Goal: Transaction & Acquisition: Purchase product/service

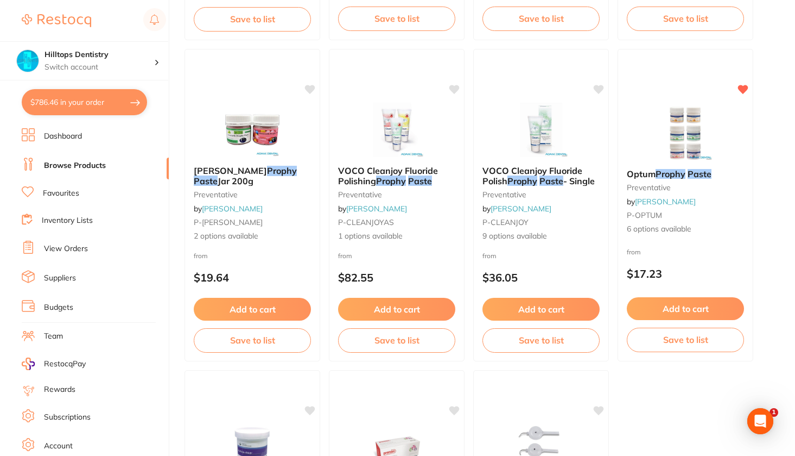
scroll to position [123, 0]
click at [96, 109] on button "$786.46 in your order" at bounding box center [84, 102] width 125 height 26
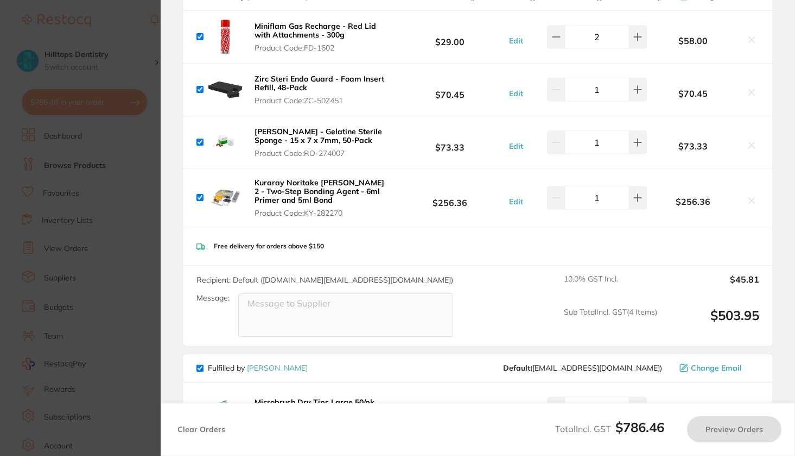
checkbox input "true"
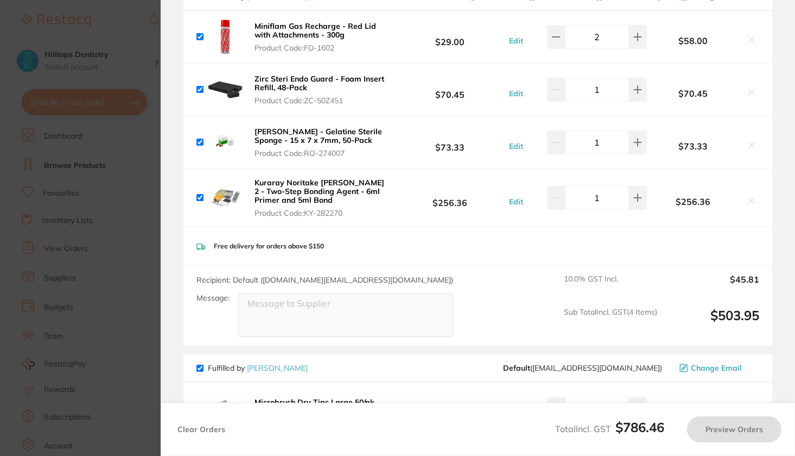
checkbox input "true"
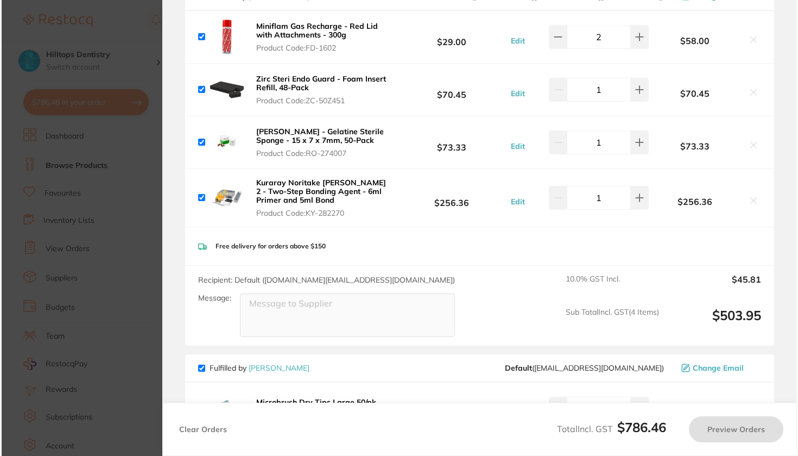
scroll to position [0, 0]
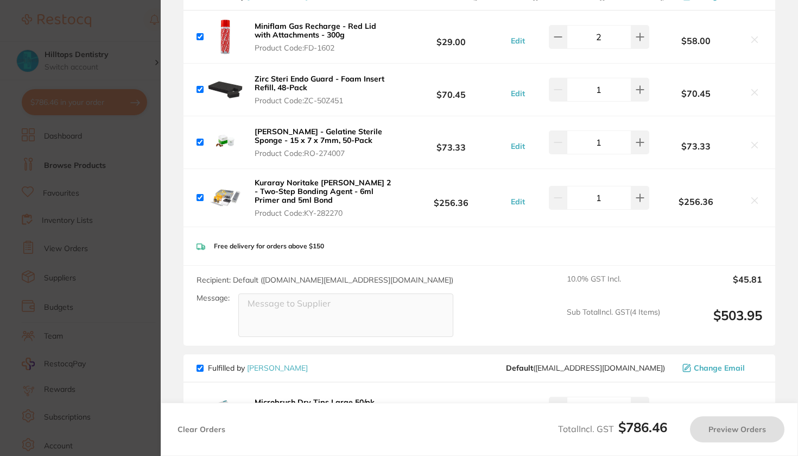
checkbox input "false"
checkbox input "true"
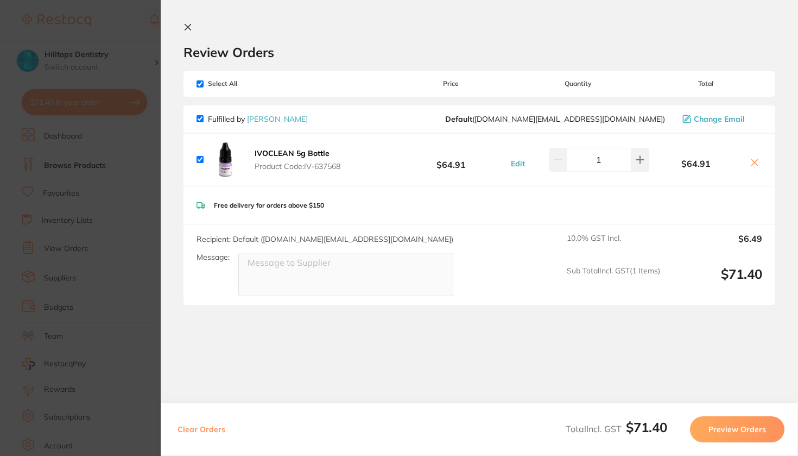
click at [132, 31] on section "Update RRP Set your pre negotiated price for this item. Item Agreed RRP (excl. …" at bounding box center [399, 228] width 798 height 456
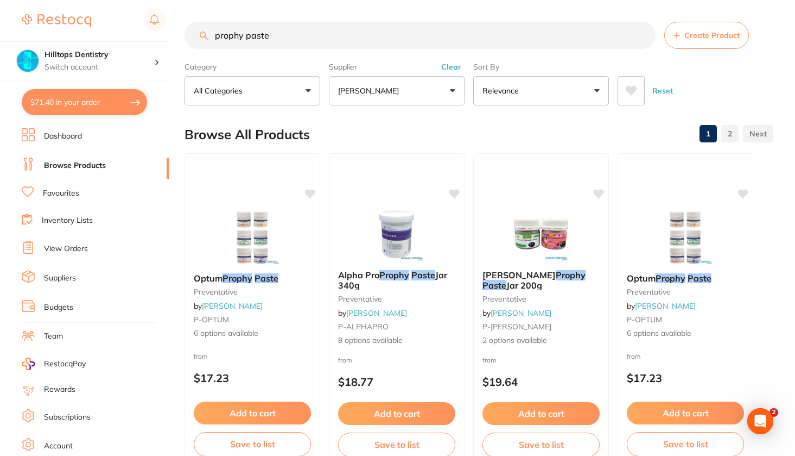
click at [69, 243] on link "View Orders" at bounding box center [66, 248] width 44 height 11
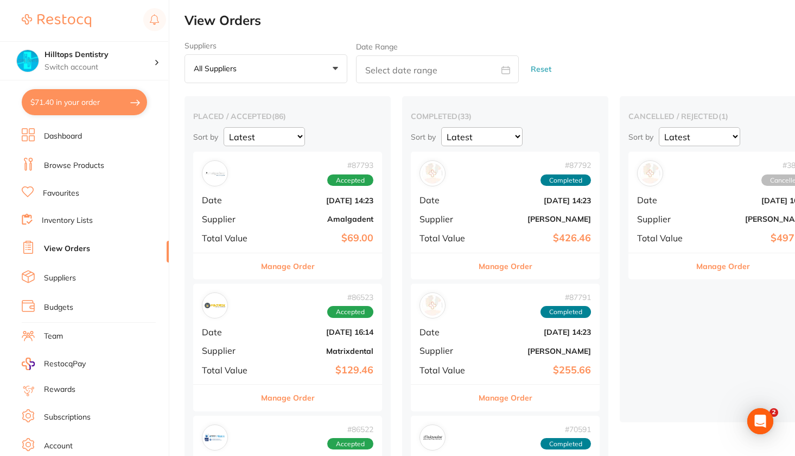
click at [271, 217] on b "Amalgadent" at bounding box center [319, 218] width 109 height 9
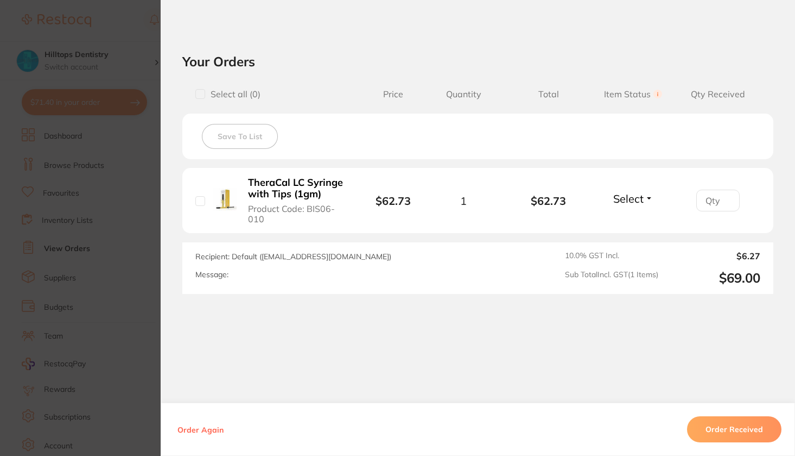
scroll to position [350, 0]
click at [124, 37] on section "Order ID: Restocq- 87793 Order Information Accepted Order Order Date Jul 28 202…" at bounding box center [397, 228] width 795 height 456
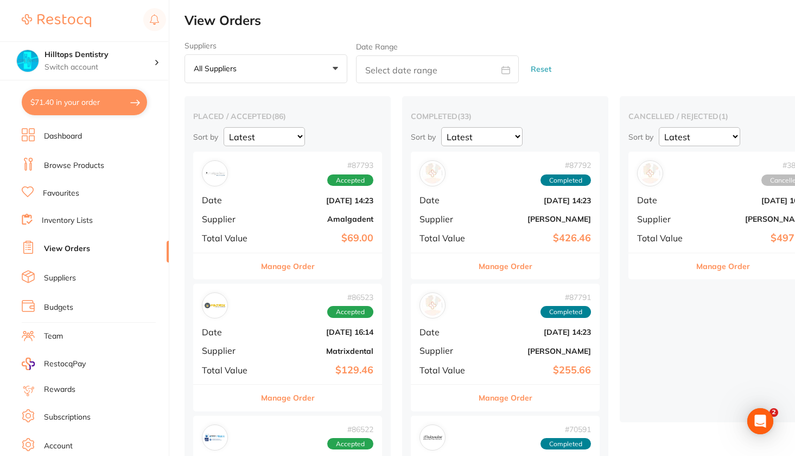
click at [287, 346] on b "Matrixdental" at bounding box center [319, 350] width 109 height 9
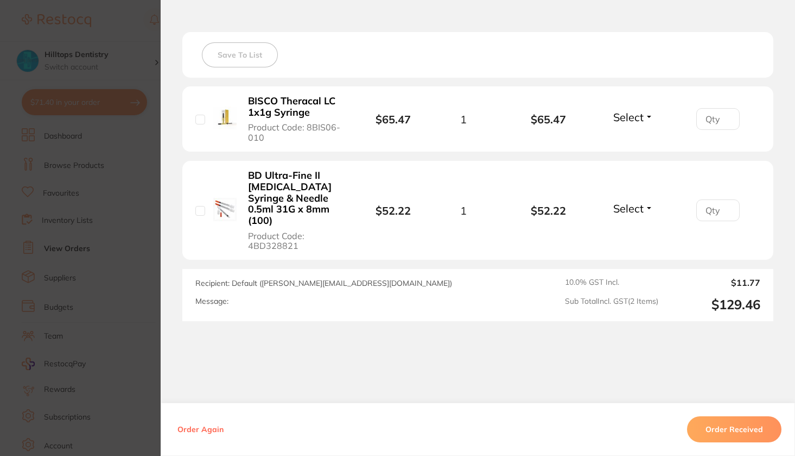
scroll to position [432, 0]
click at [131, 28] on section "Order ID: Restocq- 86523 Order Information Accepted Order Order Date Jul 14 202…" at bounding box center [397, 228] width 795 height 456
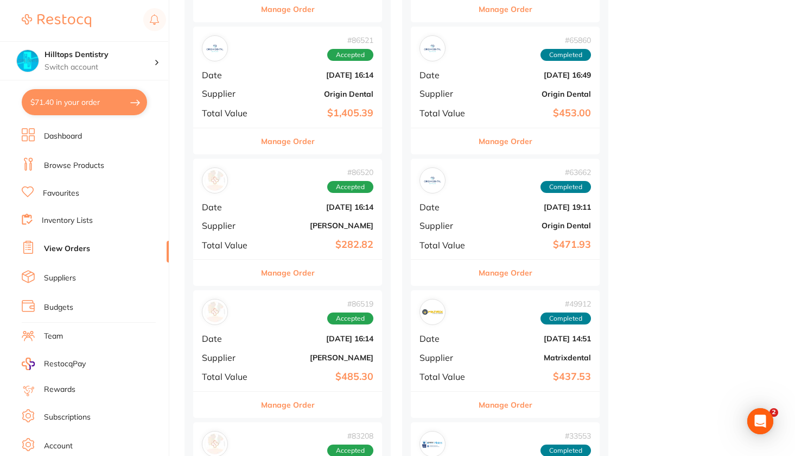
scroll to position [546, 0]
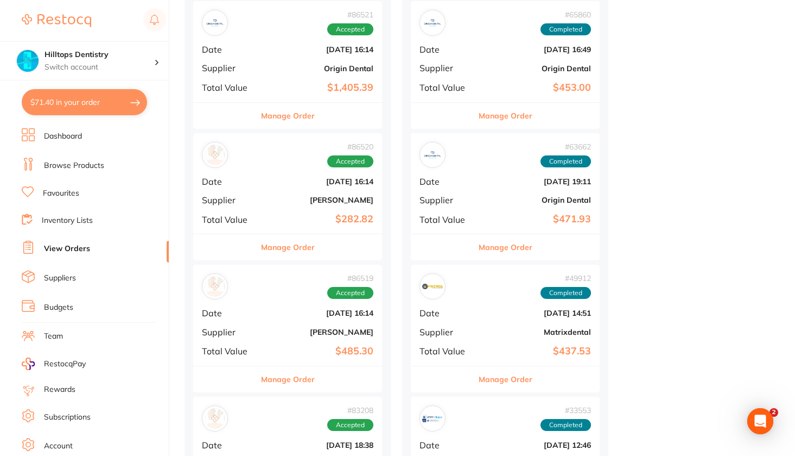
click at [286, 206] on div "# 86520 Accepted Date Jul 14 2025, 16:14 Supplier Henry Schein Halas Total Valu…" at bounding box center [287, 183] width 189 height 100
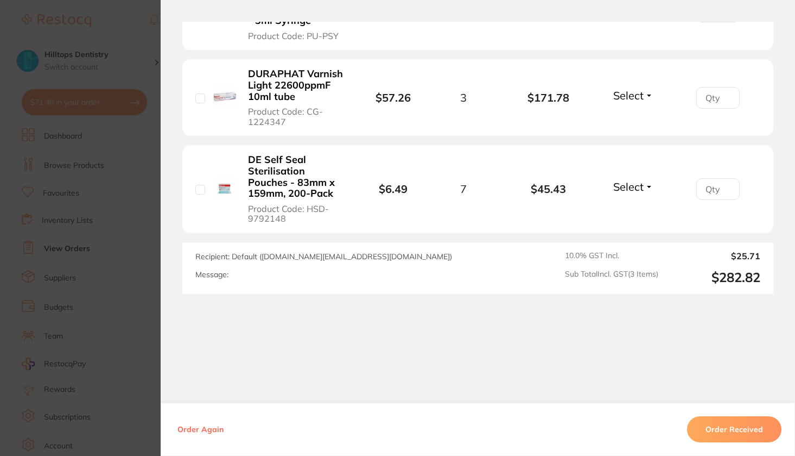
scroll to position [409, 0]
click at [116, 24] on section "Order ID: Restocq- 86520 Order Information Accepted Order Order Date Jul 14 202…" at bounding box center [397, 228] width 795 height 456
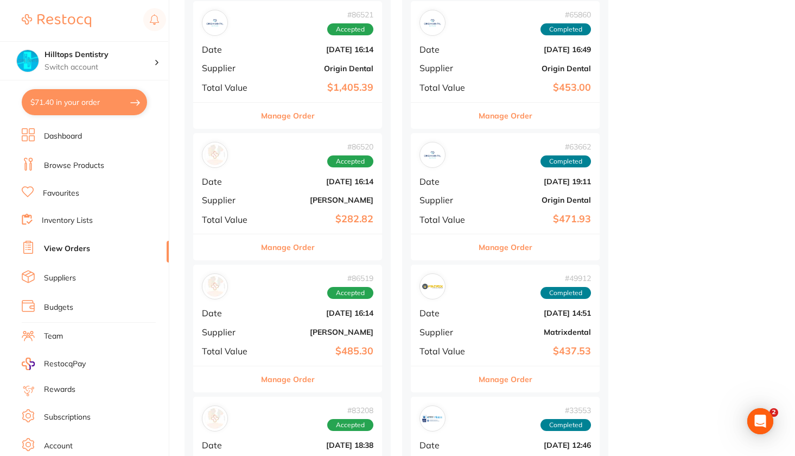
click at [94, 167] on link "Browse Products" at bounding box center [74, 165] width 60 height 11
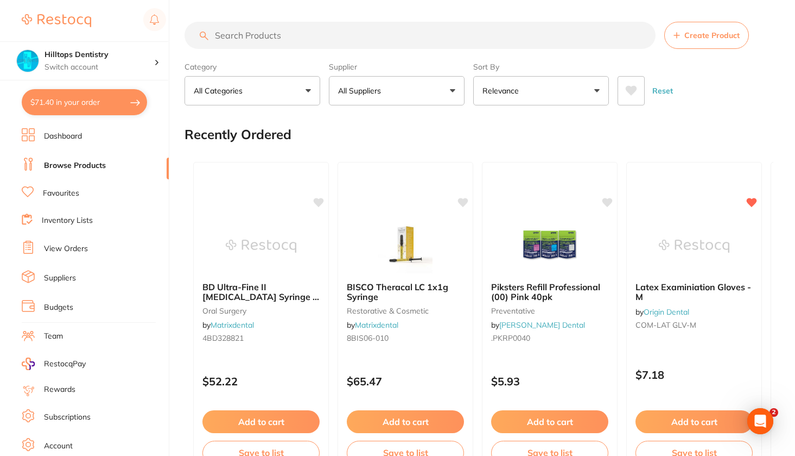
click at [229, 30] on input "search" at bounding box center [420, 35] width 471 height 27
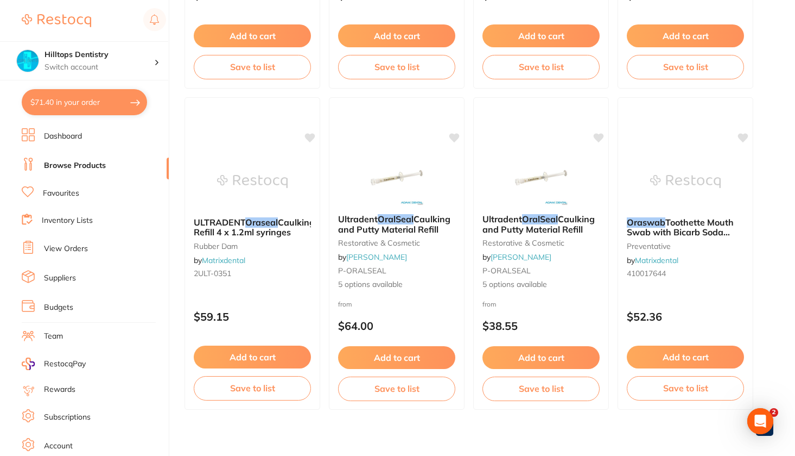
scroll to position [378, 0]
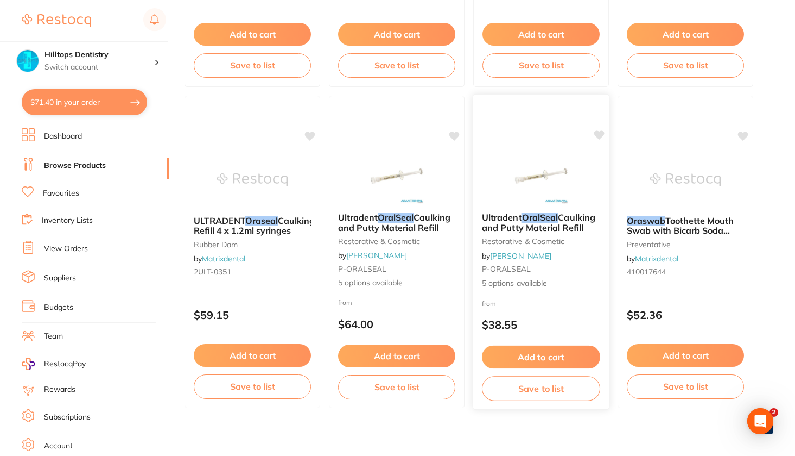
type input "oraseal"
click at [557, 162] on img at bounding box center [540, 176] width 71 height 55
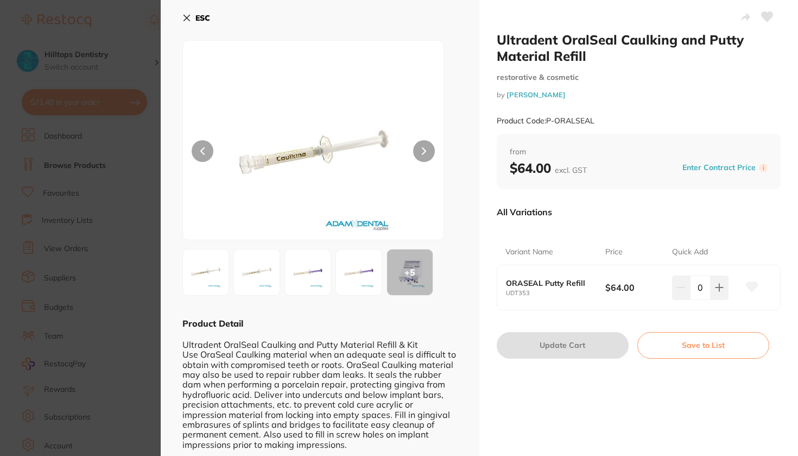
click at [116, 23] on section "Ultradent OralSeal Caulking and Putty Material Refill restorative & cosmetic by…" at bounding box center [399, 228] width 798 height 456
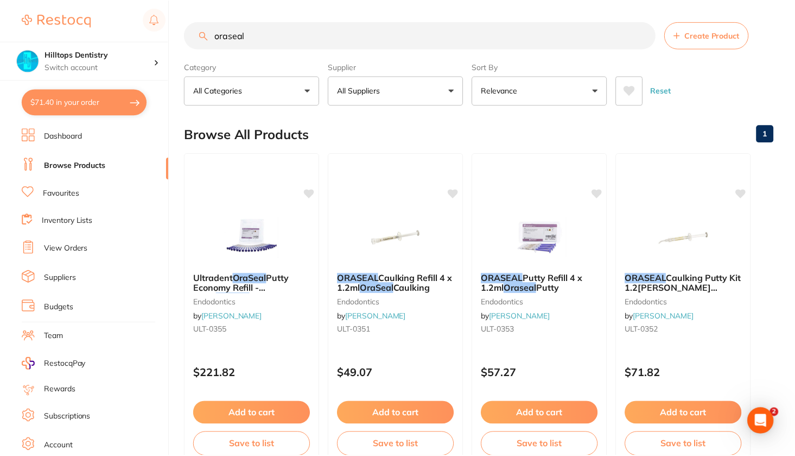
scroll to position [378, 0]
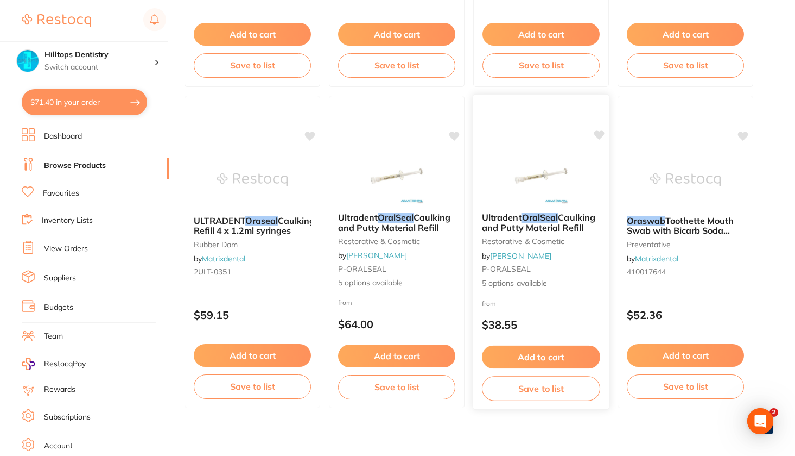
click at [548, 286] on span "5 options available" at bounding box center [541, 282] width 118 height 11
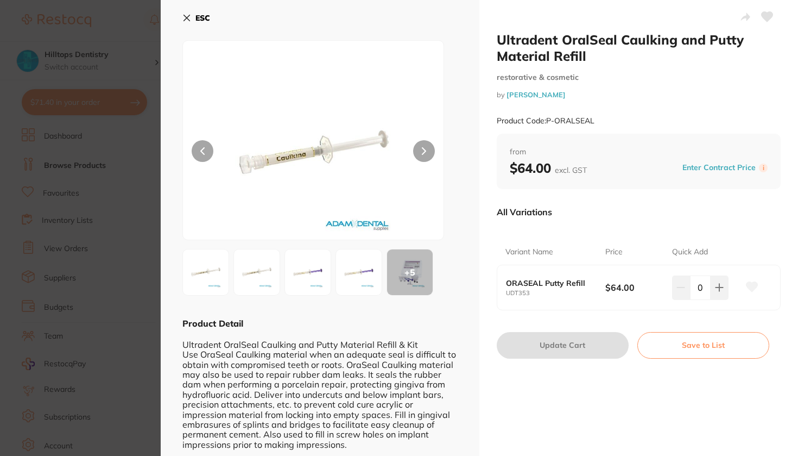
click at [138, 26] on section "Ultradent OralSeal Caulking and Putty Material Refill restorative & cosmetic by…" at bounding box center [399, 228] width 798 height 456
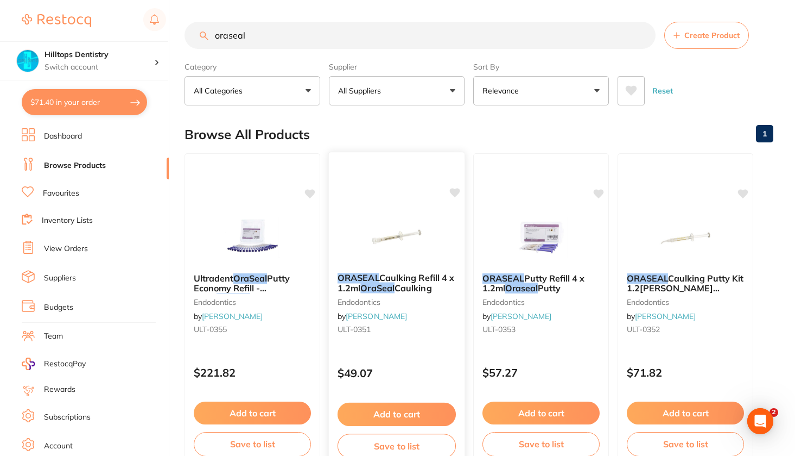
click at [375, 241] on img at bounding box center [396, 236] width 71 height 55
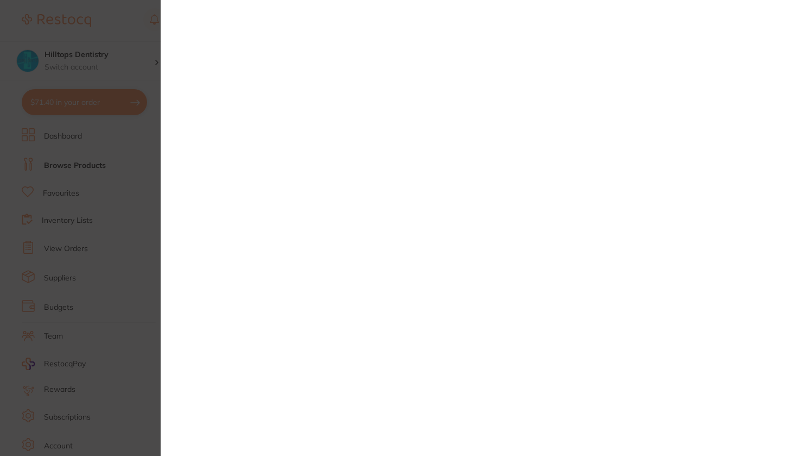
scroll to position [389, 0]
click at [126, 45] on section at bounding box center [397, 228] width 795 height 456
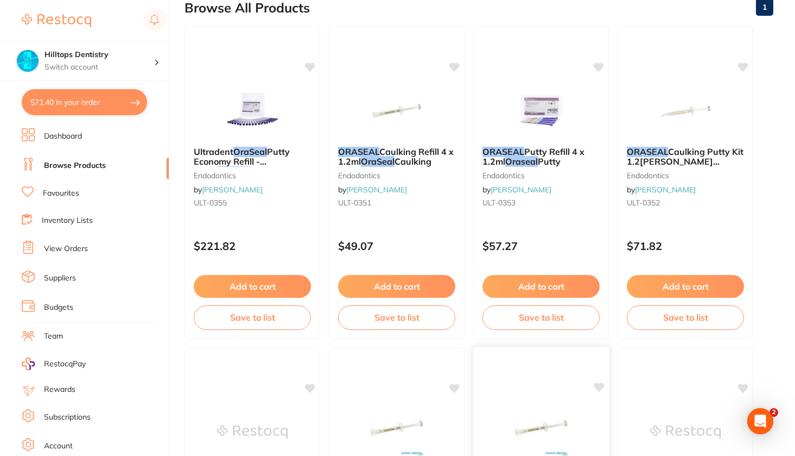
scroll to position [124, 0]
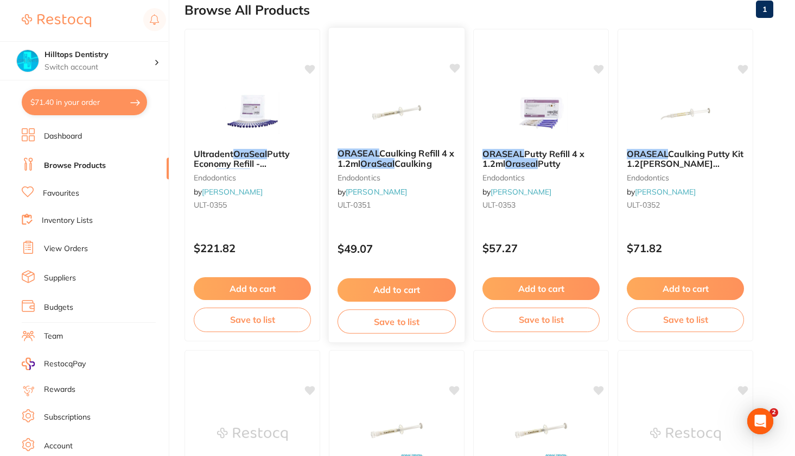
click at [398, 117] on img at bounding box center [396, 112] width 71 height 55
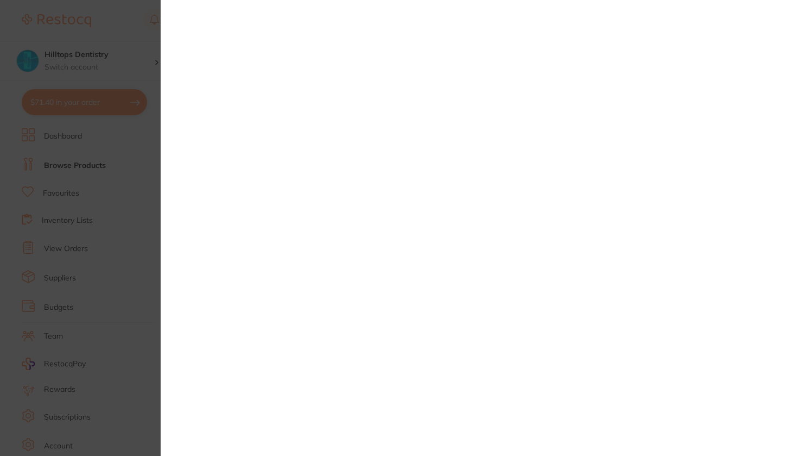
click at [148, 28] on section at bounding box center [397, 228] width 795 height 456
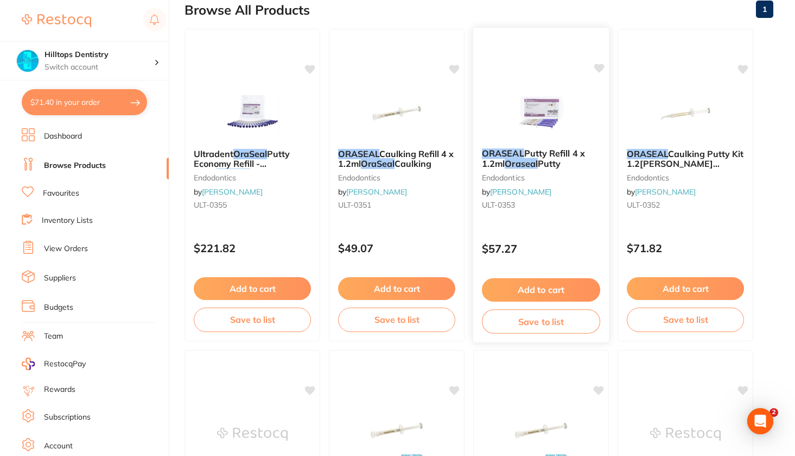
click at [541, 118] on img at bounding box center [540, 112] width 71 height 55
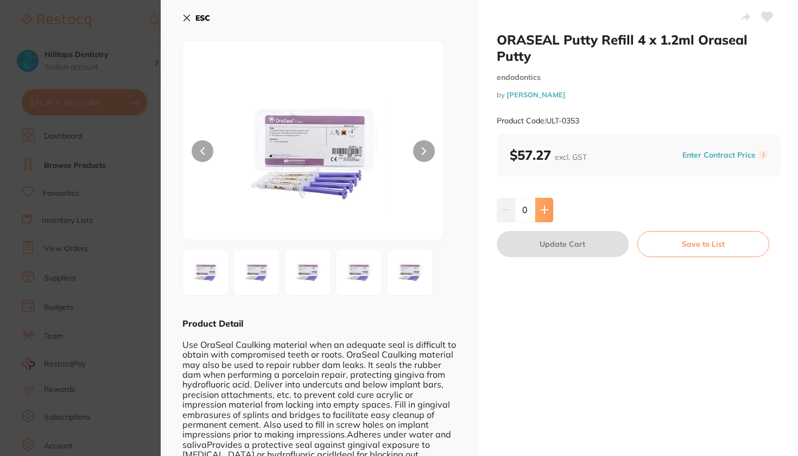
click at [547, 205] on icon at bounding box center [544, 209] width 9 height 9
type input "1"
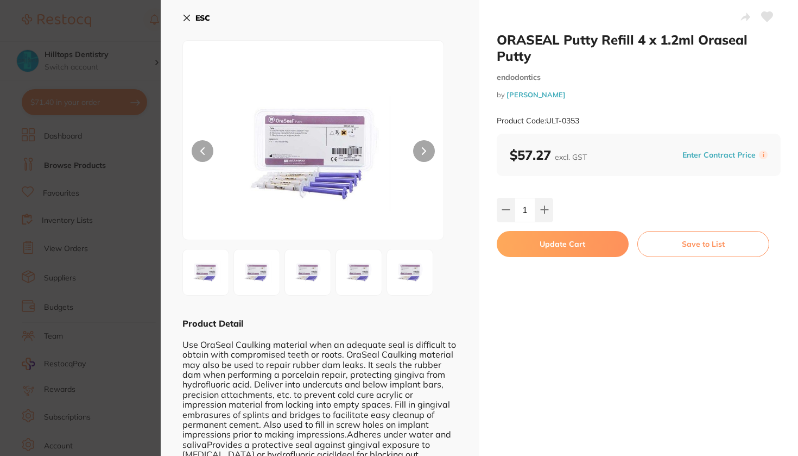
click at [547, 247] on button "Update Cart" at bounding box center [563, 244] width 132 height 26
checkbox input "false"
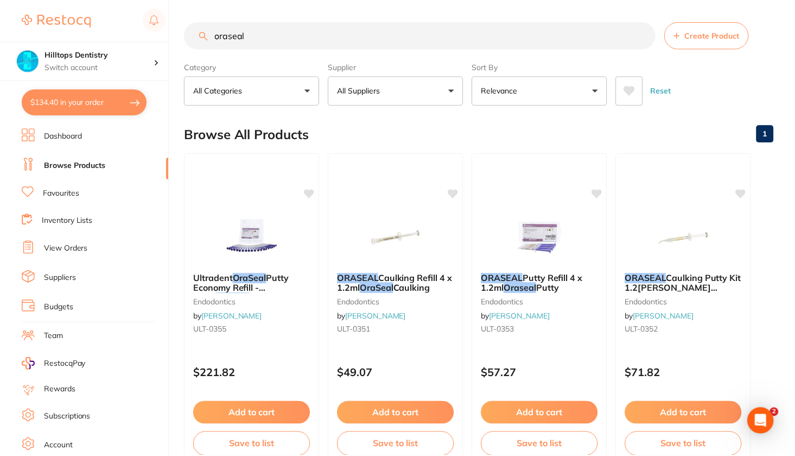
scroll to position [124, 0]
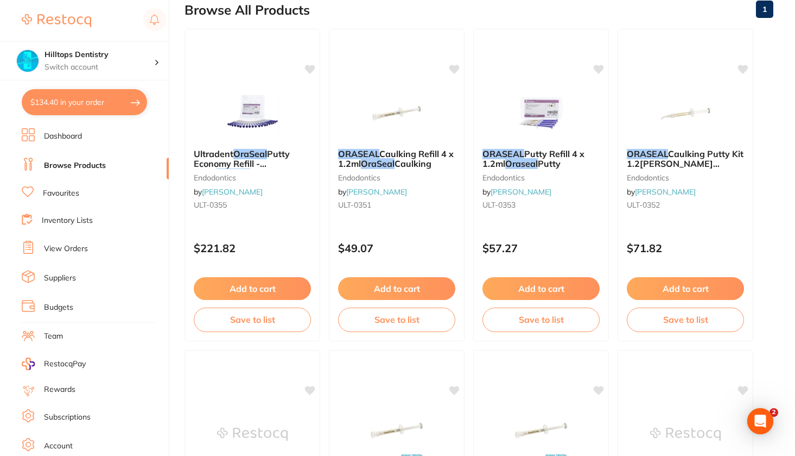
click at [68, 192] on link "Favourites" at bounding box center [61, 193] width 36 height 11
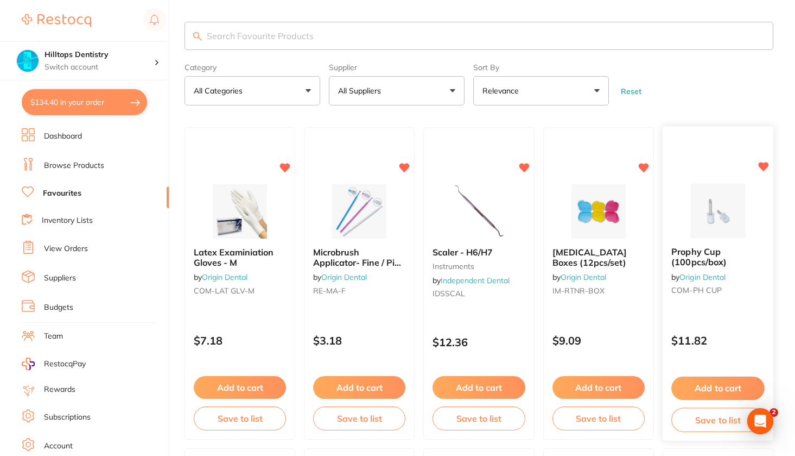
click at [709, 386] on button "Add to cart" at bounding box center [718, 387] width 93 height 23
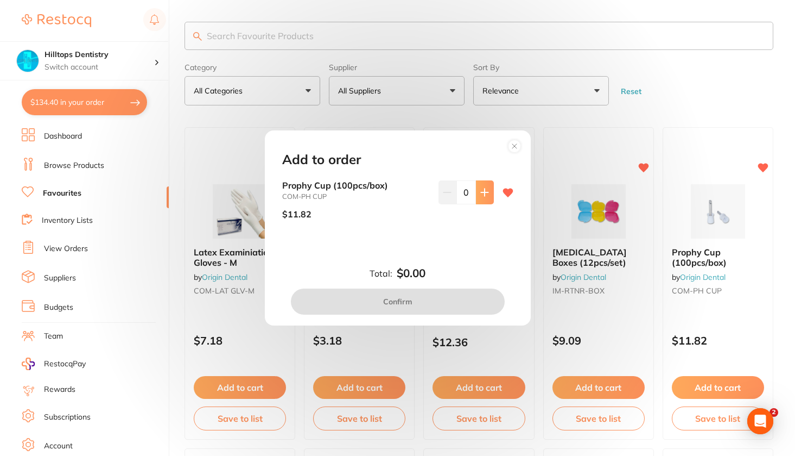
click at [483, 198] on button at bounding box center [485, 192] width 18 height 24
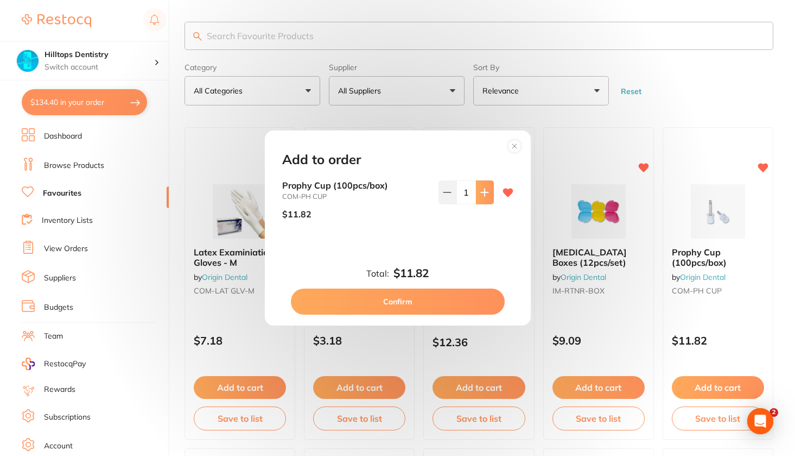
click at [483, 198] on button at bounding box center [485, 192] width 18 height 24
type input "2"
click at [423, 295] on button "Confirm" at bounding box center [398, 301] width 214 height 26
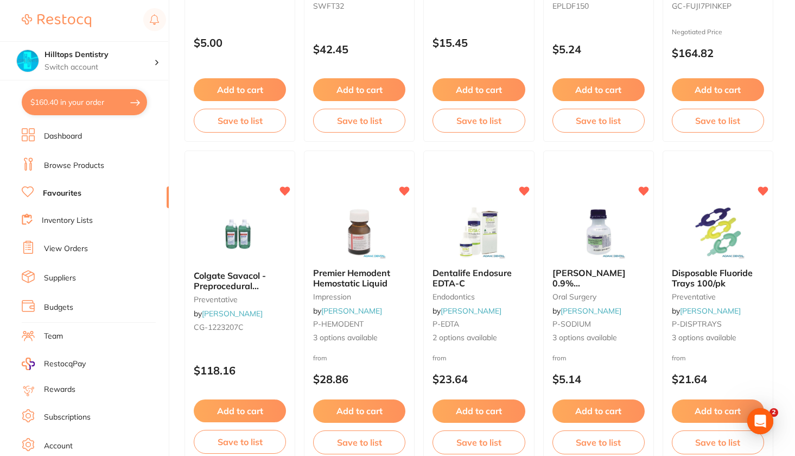
scroll to position [621, 0]
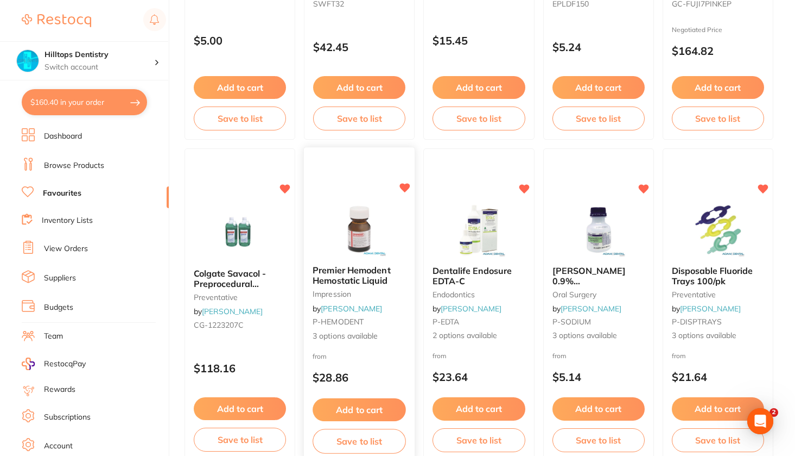
click at [351, 406] on button "Add to cart" at bounding box center [359, 409] width 93 height 23
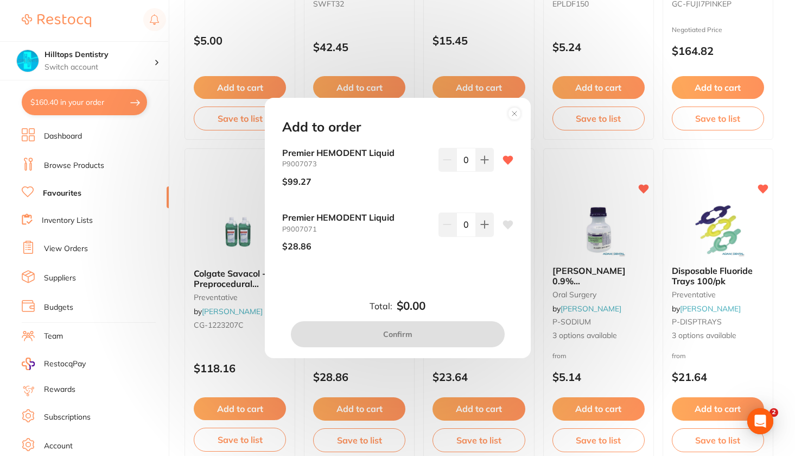
scroll to position [0, 0]
click at [480, 166] on button at bounding box center [485, 160] width 18 height 24
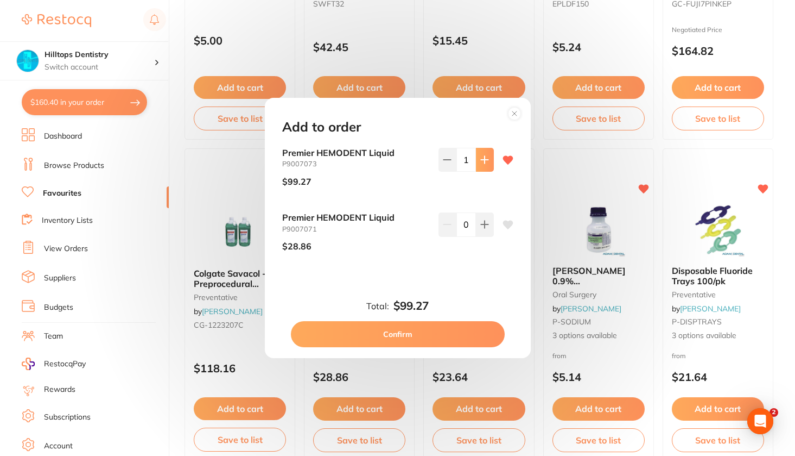
click at [480, 166] on button at bounding box center [485, 160] width 18 height 24
type input "2"
click at [404, 333] on button "Confirm" at bounding box center [398, 334] width 214 height 26
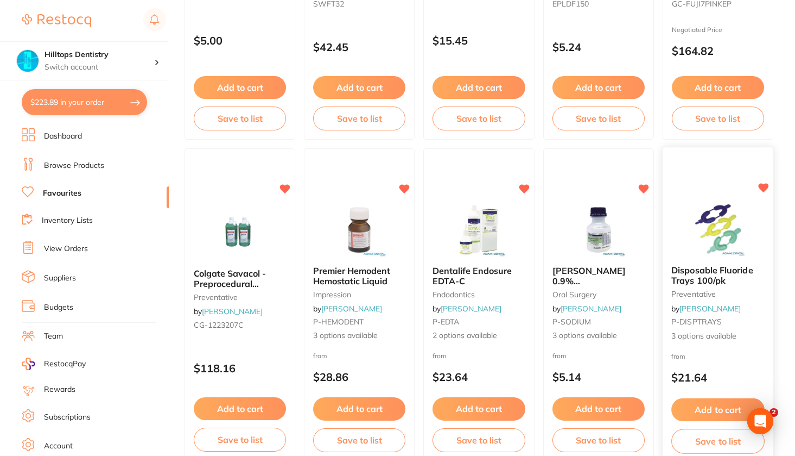
click at [718, 419] on button "Add to cart" at bounding box center [718, 409] width 93 height 23
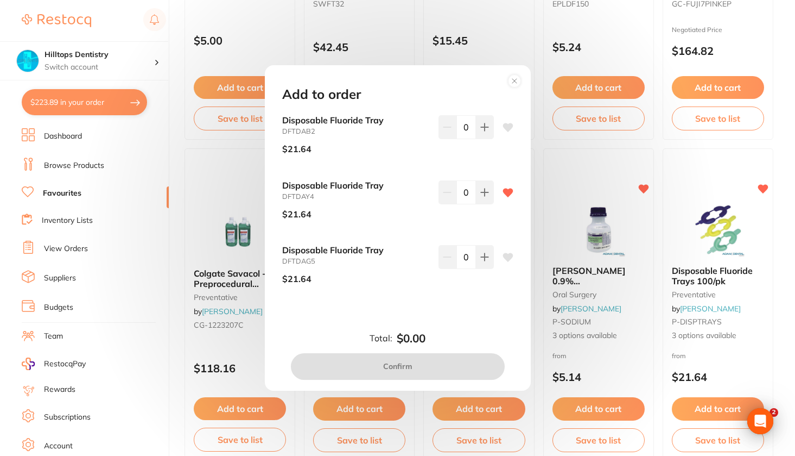
click at [513, 87] on circle at bounding box center [514, 81] width 12 height 12
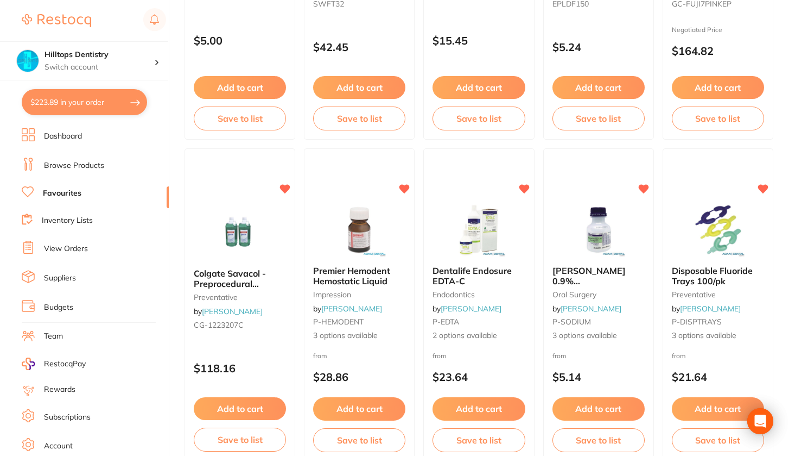
click at [703, 263] on div "Disposable Fluoride Trays 100/pk preventative by [PERSON_NAME] P-DISPTRAYS 3 op…" at bounding box center [718, 303] width 110 height 93
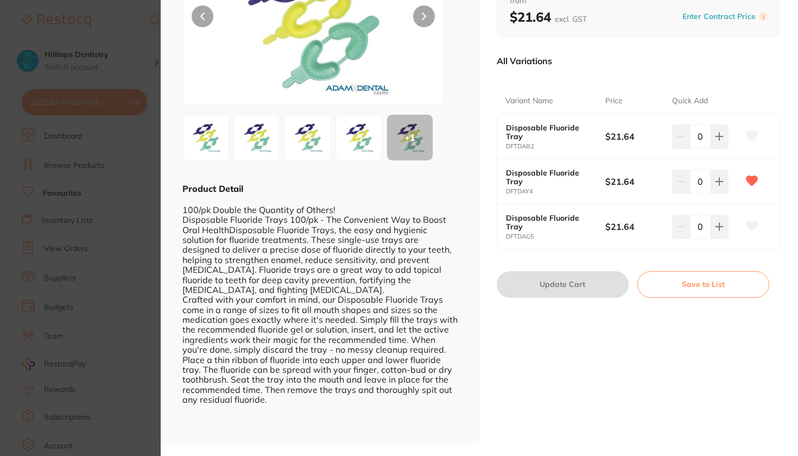
scroll to position [134, 0]
click at [716, 141] on icon at bounding box center [719, 136] width 9 height 9
type input "1"
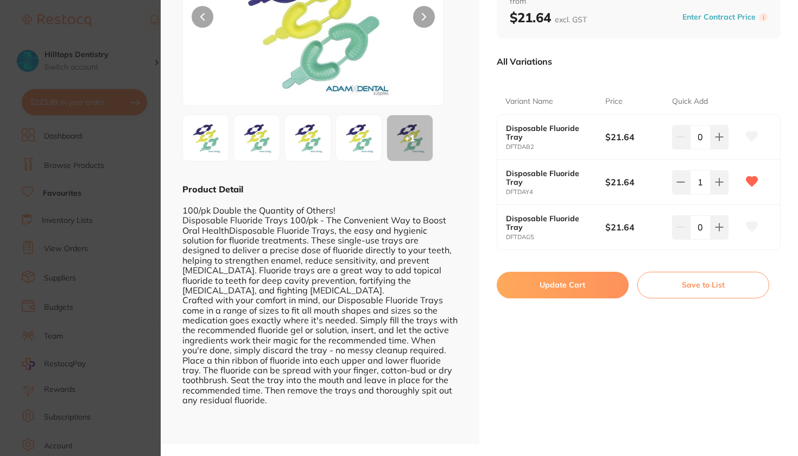
click at [583, 280] on button "Update Cart" at bounding box center [563, 284] width 132 height 26
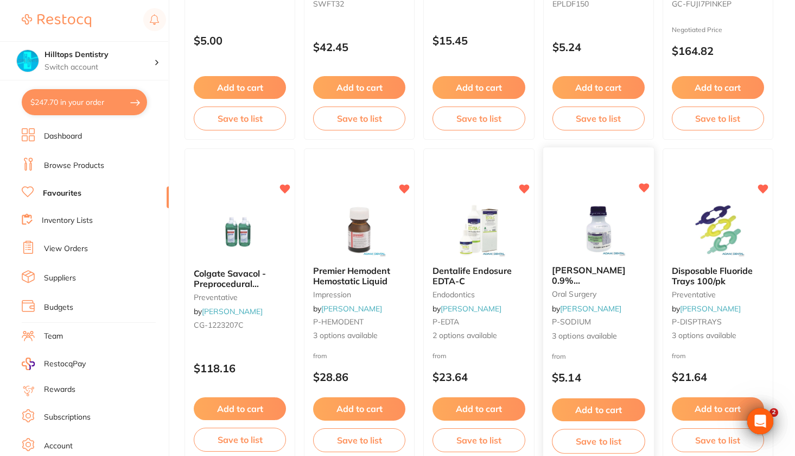
click at [593, 235] on img at bounding box center [598, 228] width 71 height 55
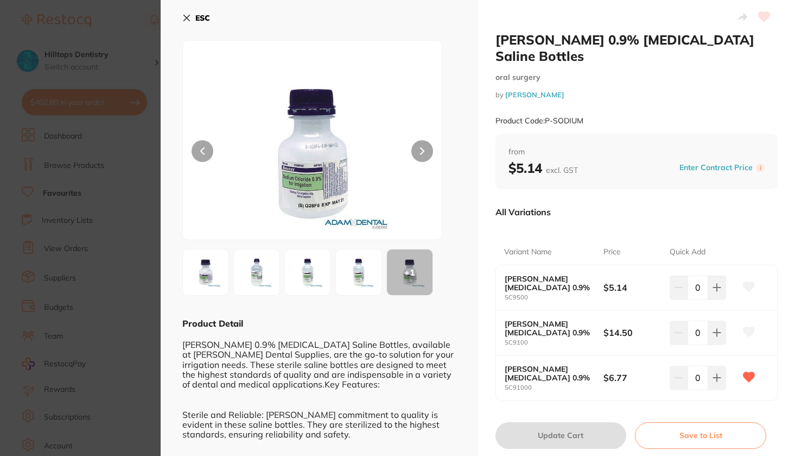
click at [262, 280] on img at bounding box center [256, 271] width 39 height 39
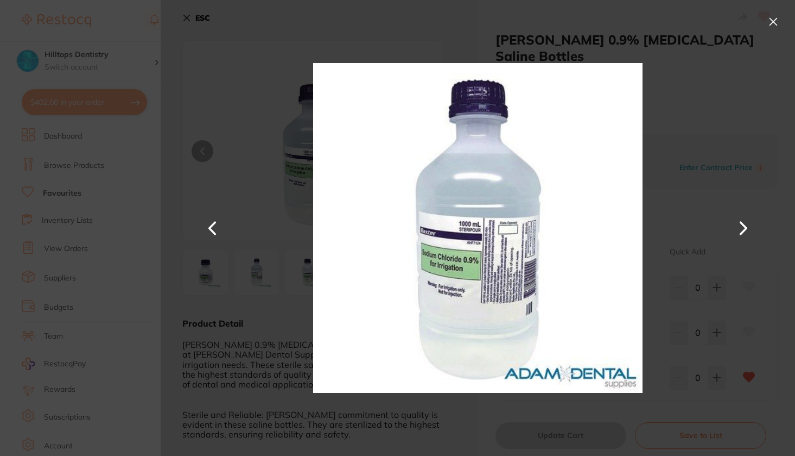
click at [769, 22] on button at bounding box center [773, 21] width 17 height 17
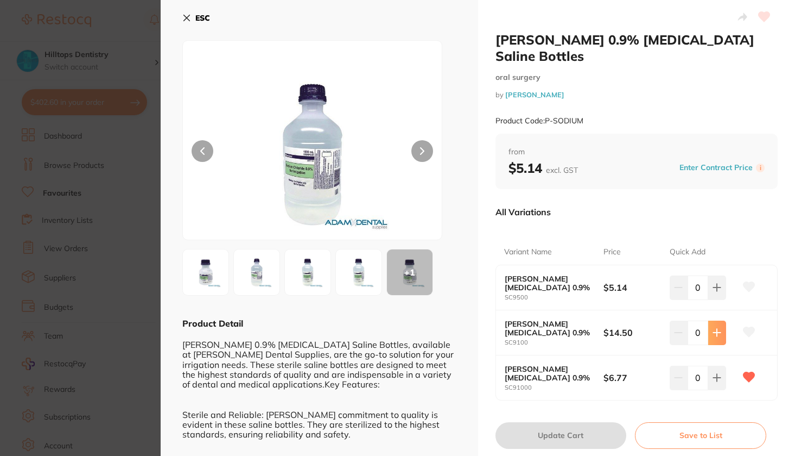
click at [711, 299] on button at bounding box center [718, 287] width 18 height 24
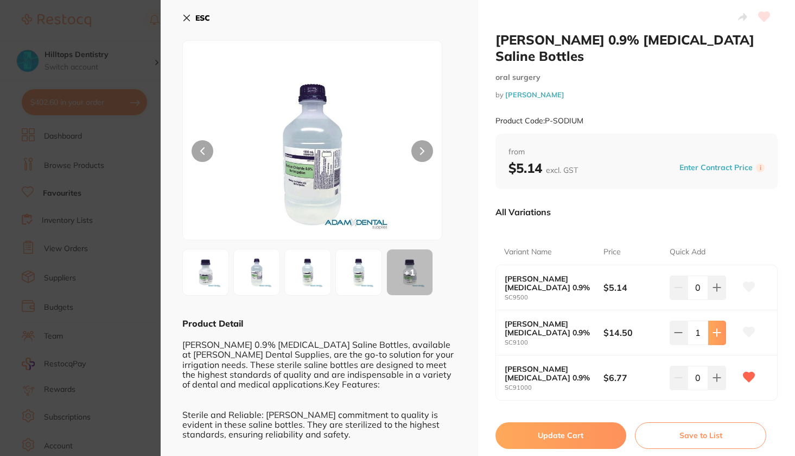
click at [711, 299] on button at bounding box center [718, 287] width 18 height 24
type input "2"
click at [558, 422] on button "Update Cart" at bounding box center [561, 435] width 131 height 26
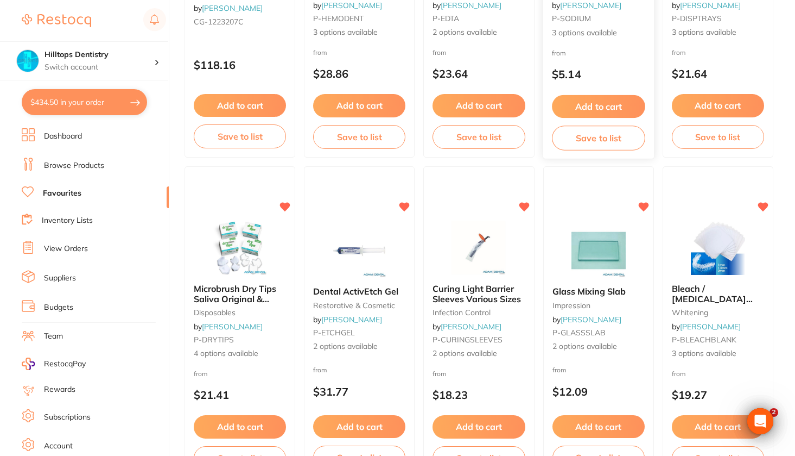
scroll to position [925, 0]
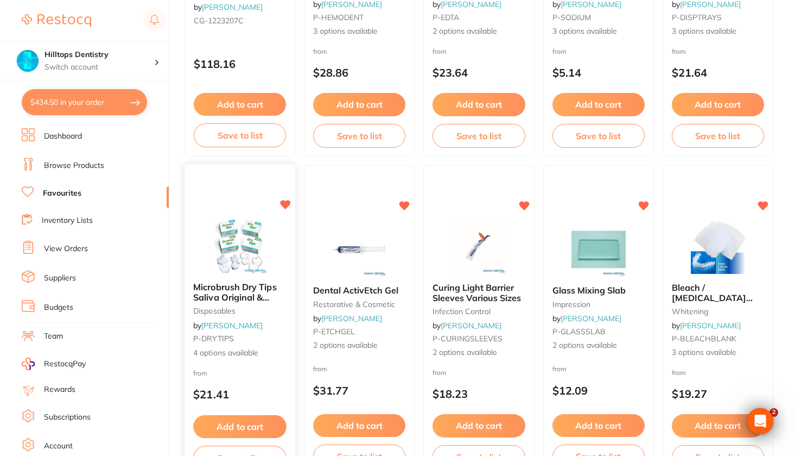
click at [232, 268] on img at bounding box center [239, 245] width 71 height 55
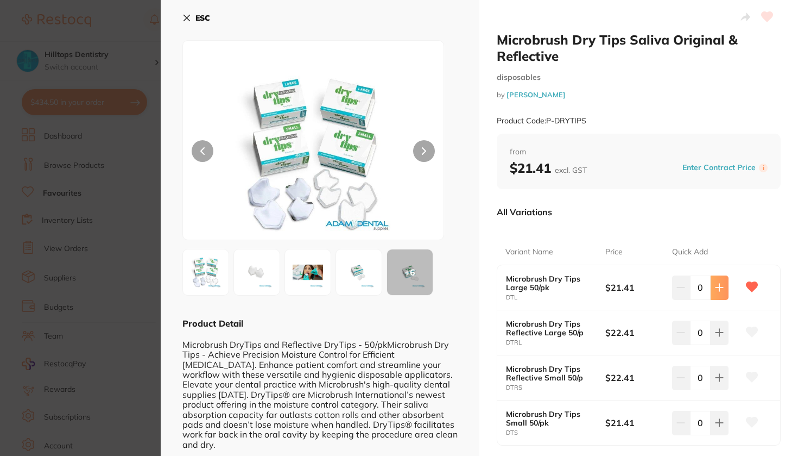
click at [712, 282] on button at bounding box center [720, 287] width 18 height 24
type input "3"
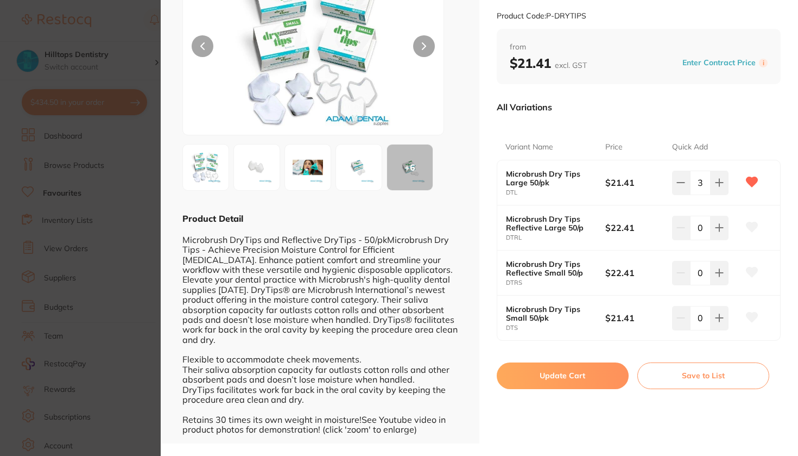
click at [562, 376] on button "Update Cart" at bounding box center [563, 375] width 132 height 26
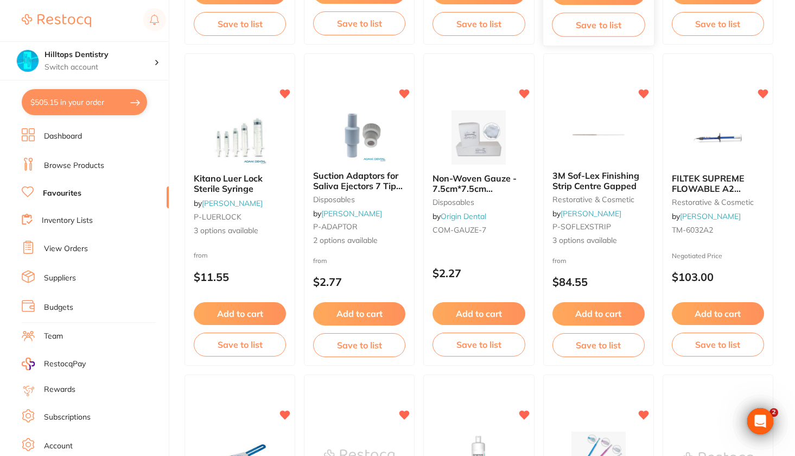
scroll to position [1358, 0]
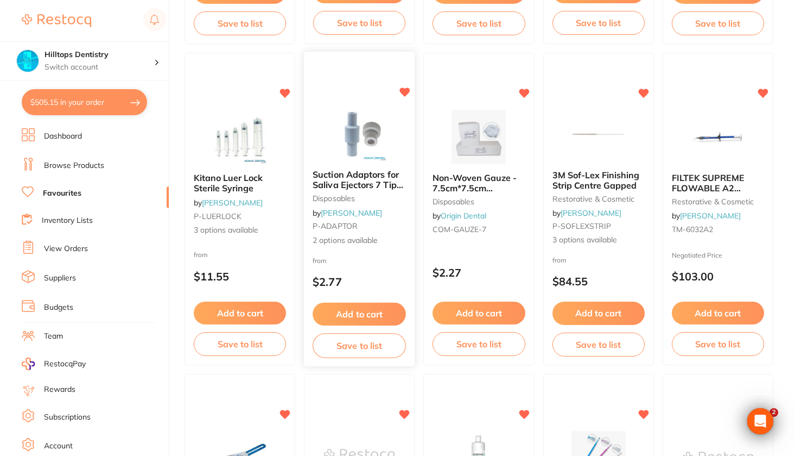
click at [373, 143] on img at bounding box center [359, 133] width 71 height 55
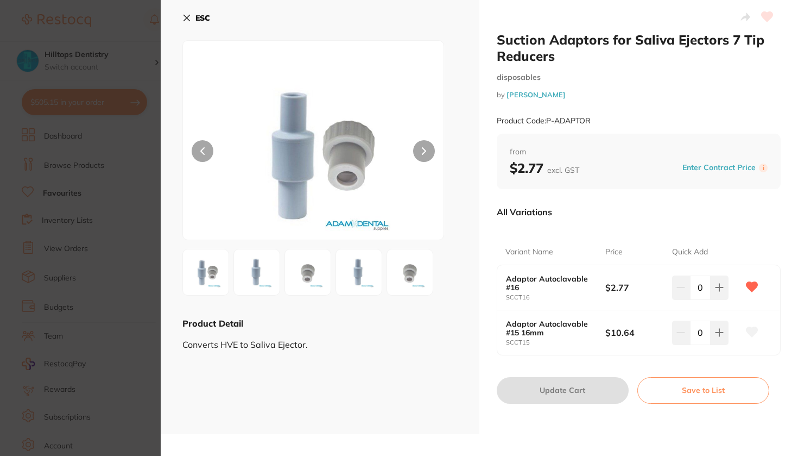
click at [189, 23] on button "ESC" at bounding box center [196, 18] width 28 height 18
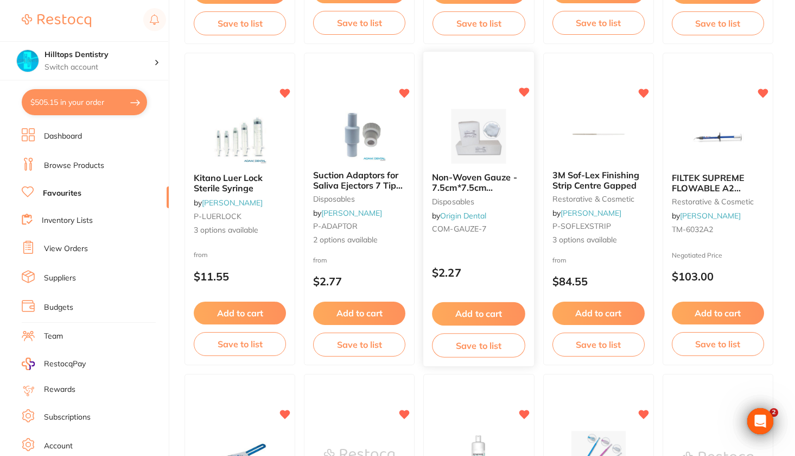
click at [463, 150] on img at bounding box center [479, 136] width 71 height 55
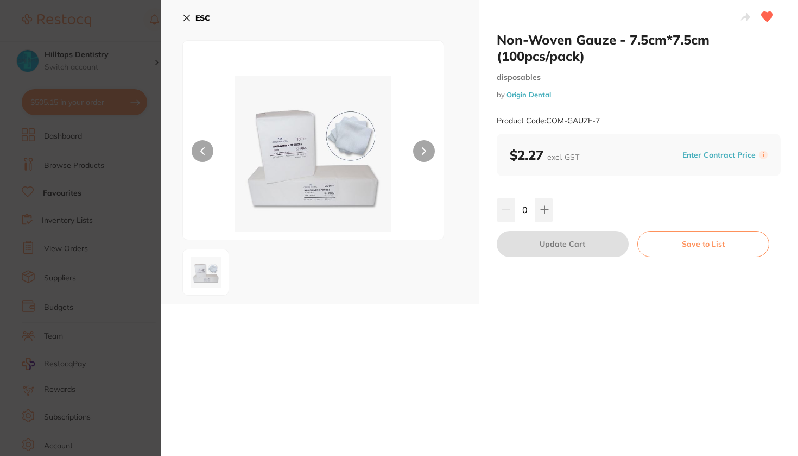
click at [521, 212] on input "0" at bounding box center [525, 210] width 21 height 24
type input "20"
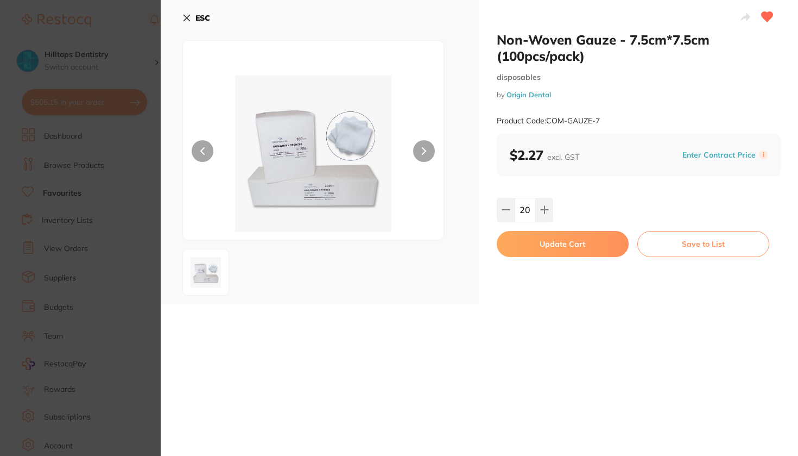
click at [576, 205] on div "20" at bounding box center [639, 210] width 284 height 24
click at [551, 241] on button "Update Cart" at bounding box center [563, 244] width 132 height 26
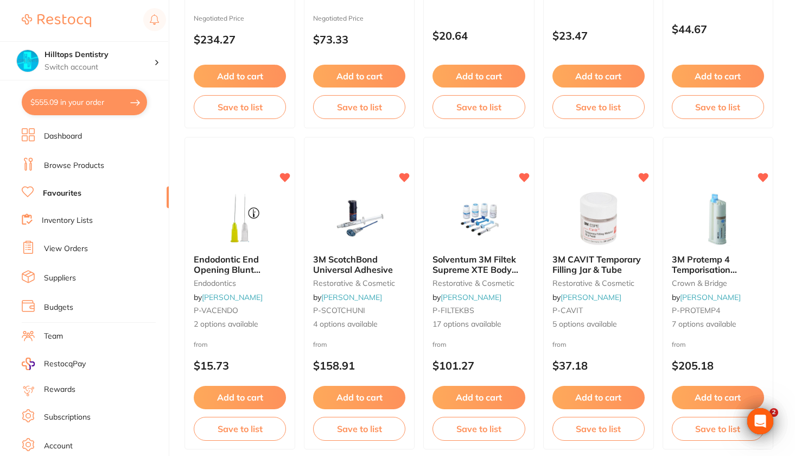
scroll to position [2879, 0]
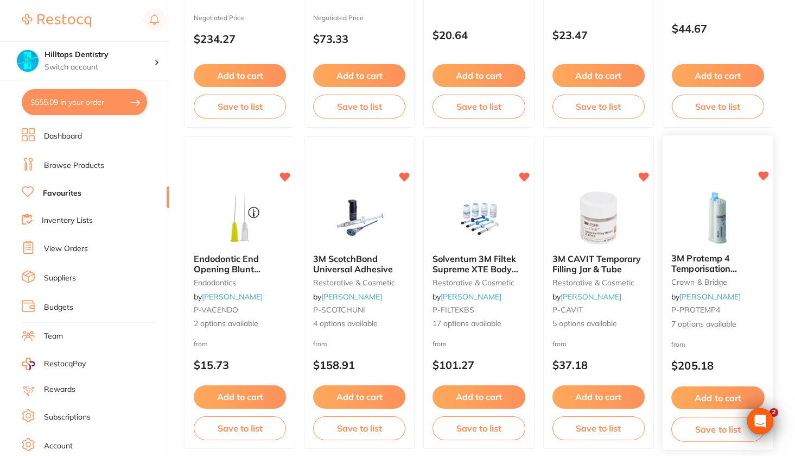
click at [687, 218] on img at bounding box center [717, 216] width 71 height 55
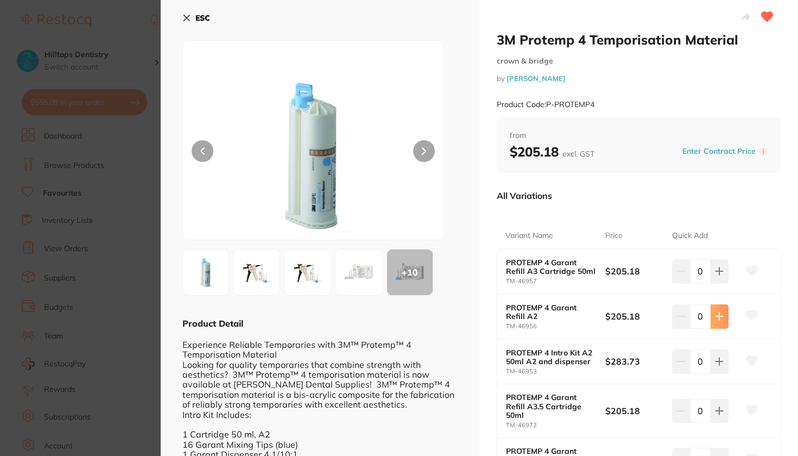
click at [716, 275] on icon at bounding box center [719, 271] width 9 height 9
type input "1"
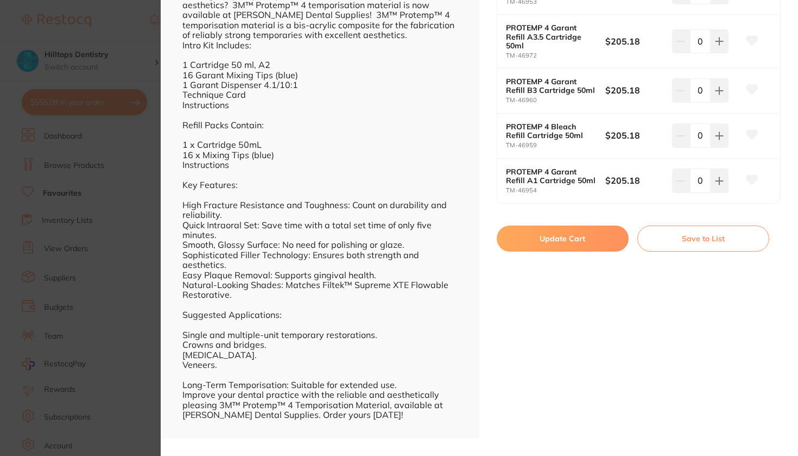
scroll to position [369, 0]
click at [576, 241] on button "Update Cart" at bounding box center [563, 239] width 132 height 26
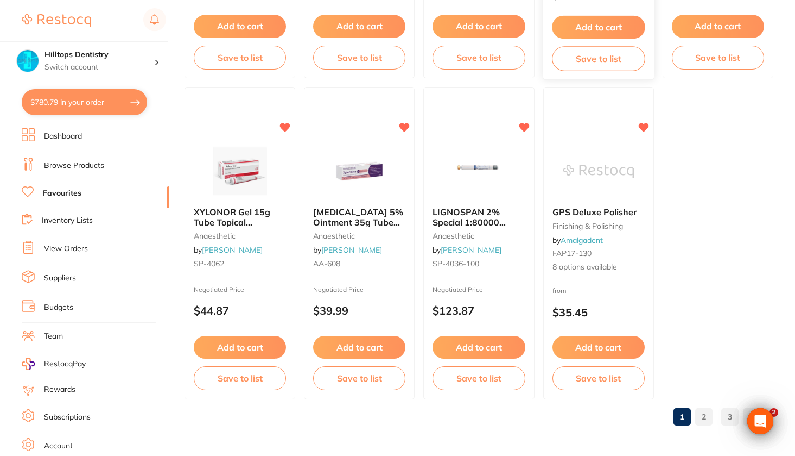
scroll to position [3251, 0]
click at [706, 413] on link "2" at bounding box center [703, 417] width 17 height 22
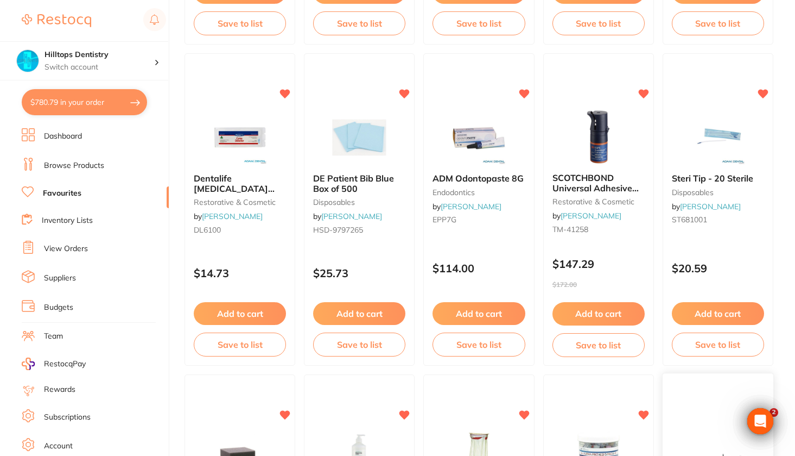
scroll to position [2318, 0]
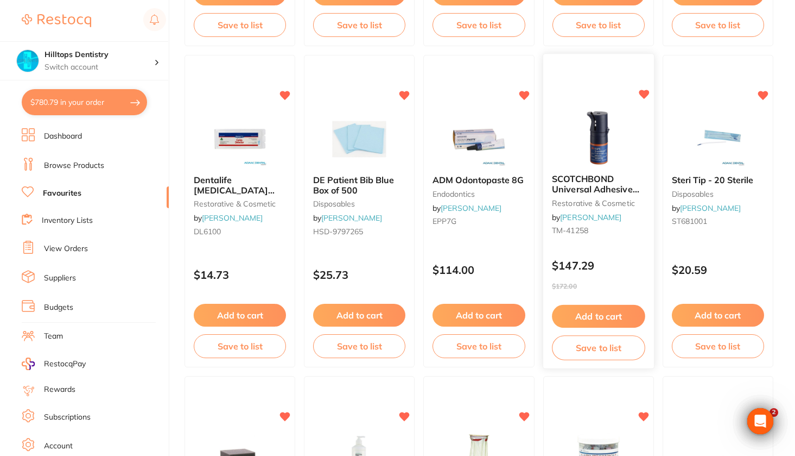
click at [593, 319] on button "Add to cart" at bounding box center [598, 316] width 93 height 23
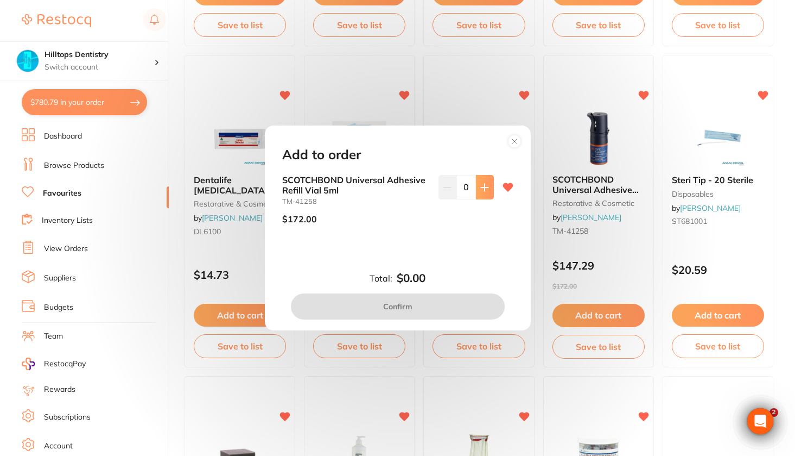
scroll to position [0, 0]
click at [484, 197] on button at bounding box center [485, 187] width 18 height 24
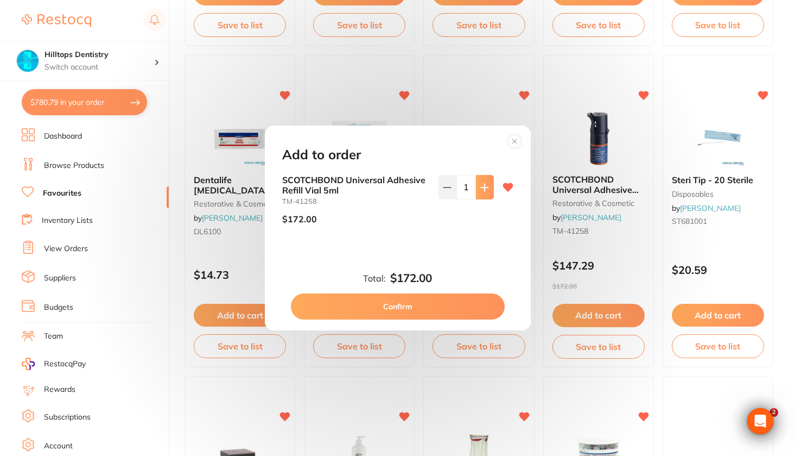
click at [484, 197] on button at bounding box center [485, 187] width 18 height 24
type input "2"
click at [429, 302] on button "Confirm" at bounding box center [398, 306] width 214 height 26
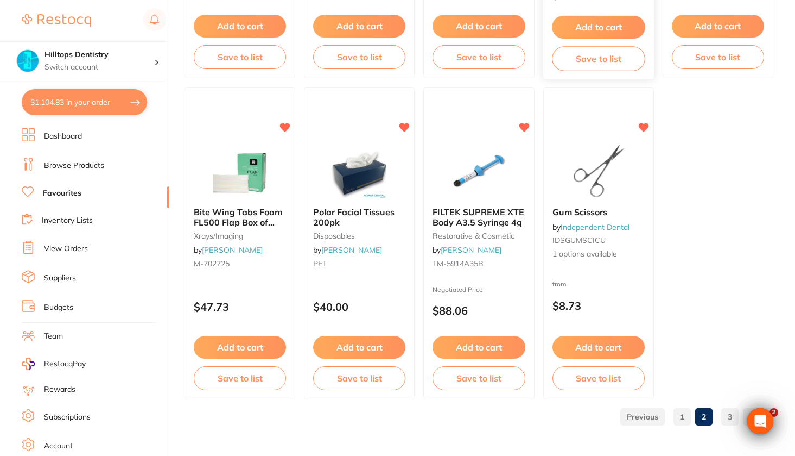
scroll to position [3251, 0]
click at [731, 420] on link "3" at bounding box center [730, 417] width 17 height 22
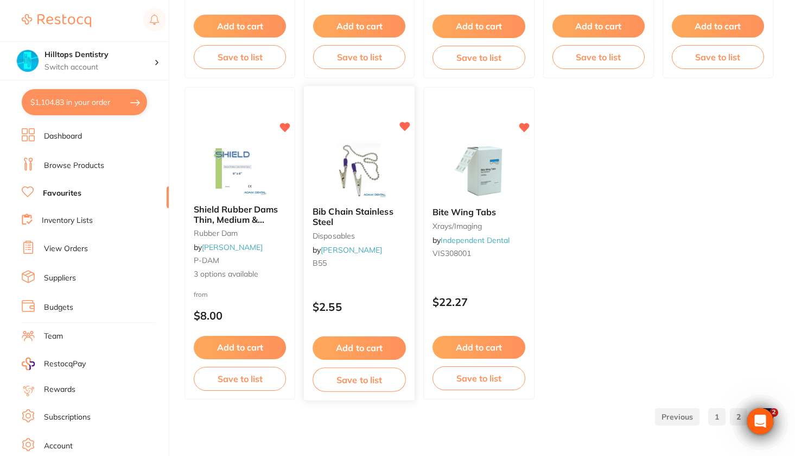
scroll to position [0, 0]
click at [366, 353] on button "Add to cart" at bounding box center [359, 347] width 93 height 23
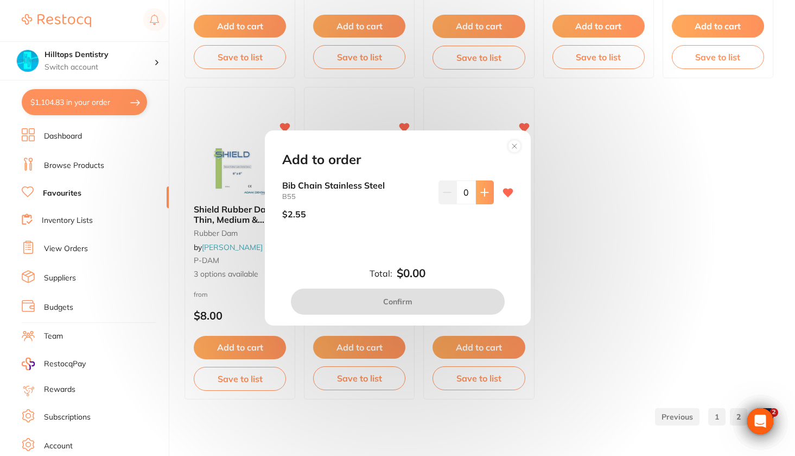
click at [481, 198] on button at bounding box center [485, 192] width 18 height 24
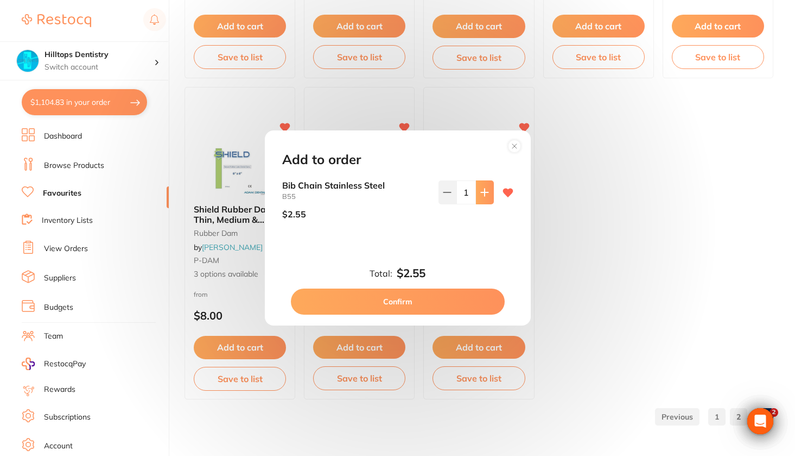
click at [481, 198] on button at bounding box center [485, 192] width 18 height 24
type input "5"
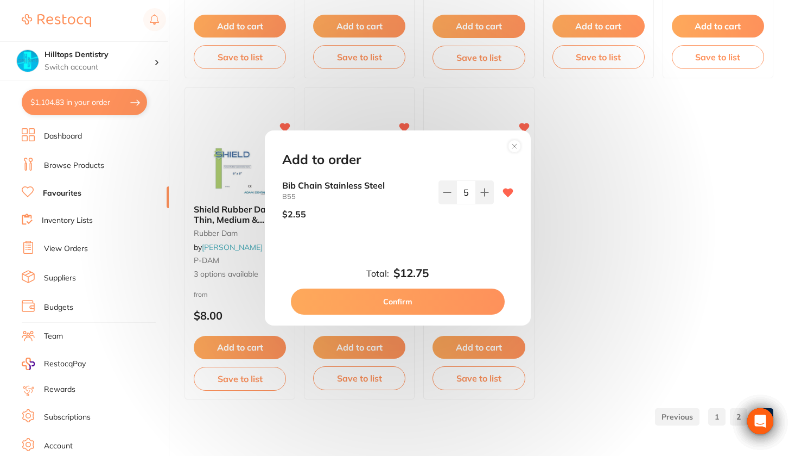
click at [387, 306] on button "Confirm" at bounding box center [398, 301] width 214 height 26
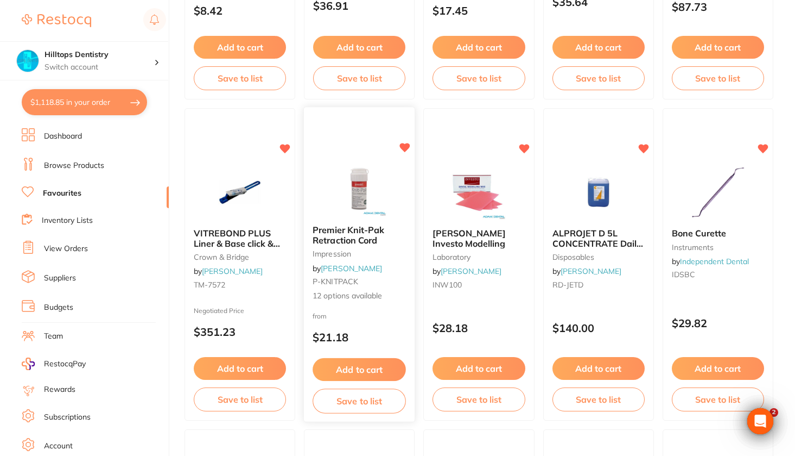
click at [369, 204] on img at bounding box center [359, 188] width 71 height 55
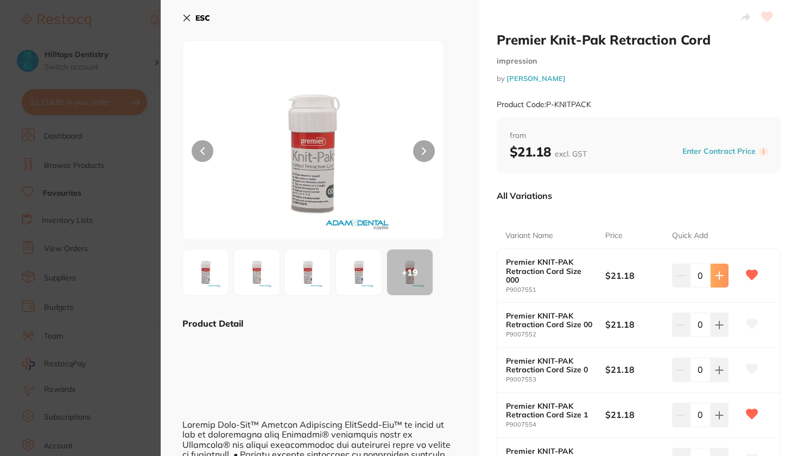
click at [720, 271] on icon at bounding box center [719, 275] width 9 height 9
click at [715, 275] on icon at bounding box center [719, 275] width 9 height 9
type input "2"
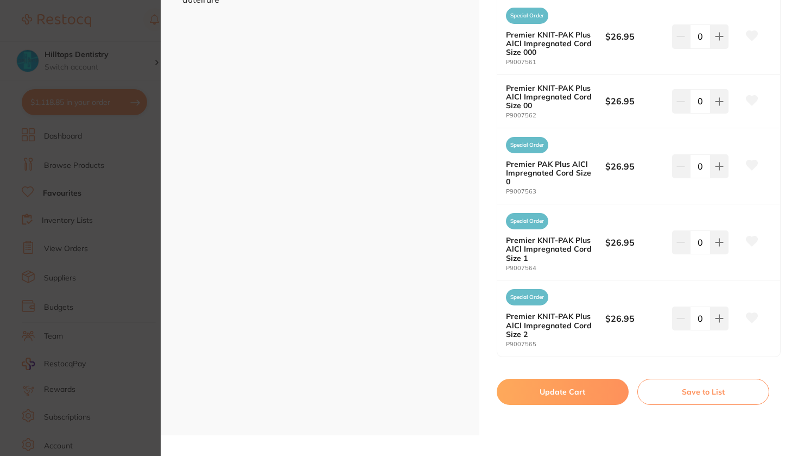
scroll to position [604, 0]
click at [545, 382] on button "Update Cart" at bounding box center [563, 392] width 132 height 26
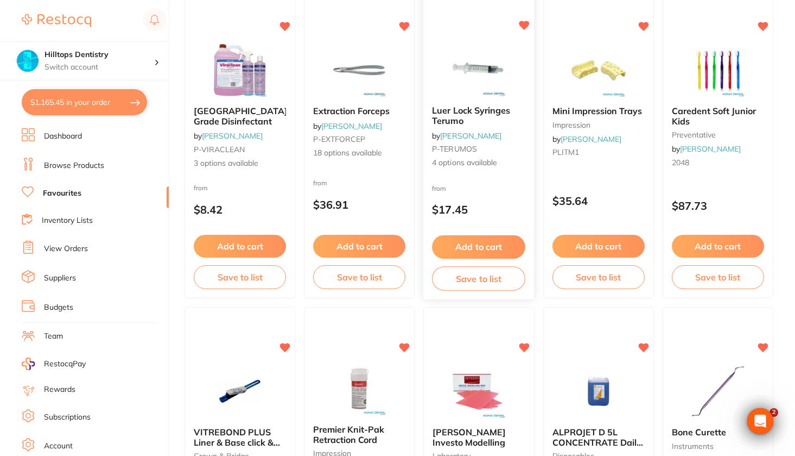
scroll to position [461, 0]
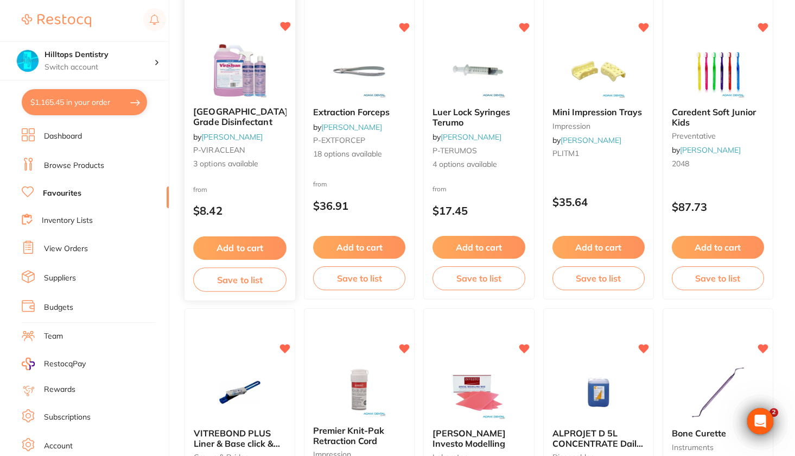
click at [252, 83] on img at bounding box center [239, 70] width 71 height 55
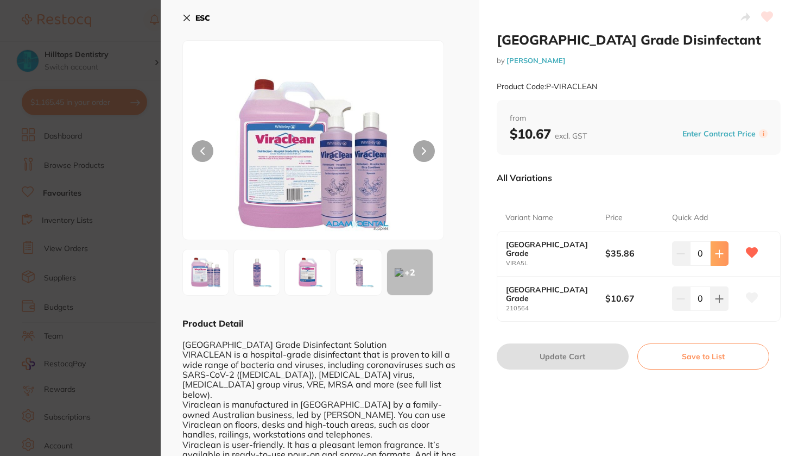
click at [716, 265] on button at bounding box center [720, 253] width 18 height 24
type input "1"
click at [587, 367] on button "Update Cart" at bounding box center [563, 356] width 132 height 26
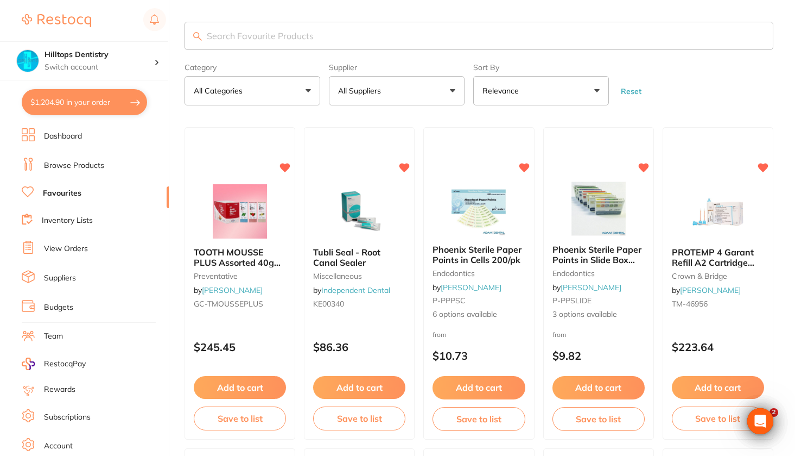
click at [281, 34] on input "search" at bounding box center [479, 36] width 589 height 28
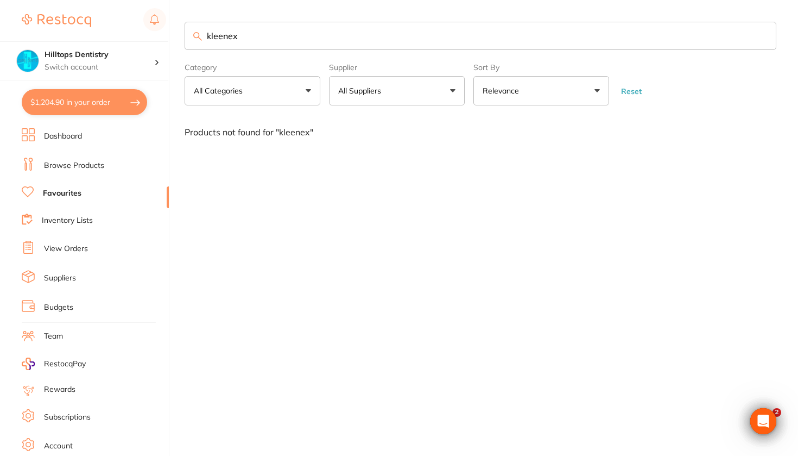
type input "kleenex"
click at [79, 166] on link "Browse Products" at bounding box center [74, 165] width 60 height 11
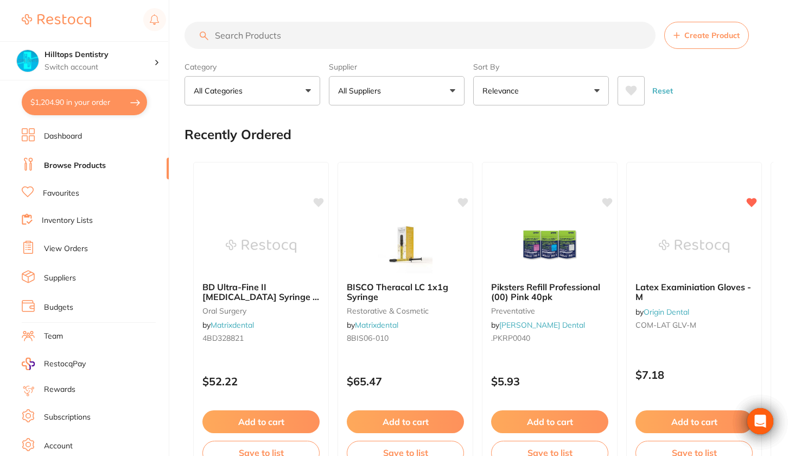
click at [228, 37] on input "search" at bounding box center [420, 35] width 471 height 27
type input "kleenex"
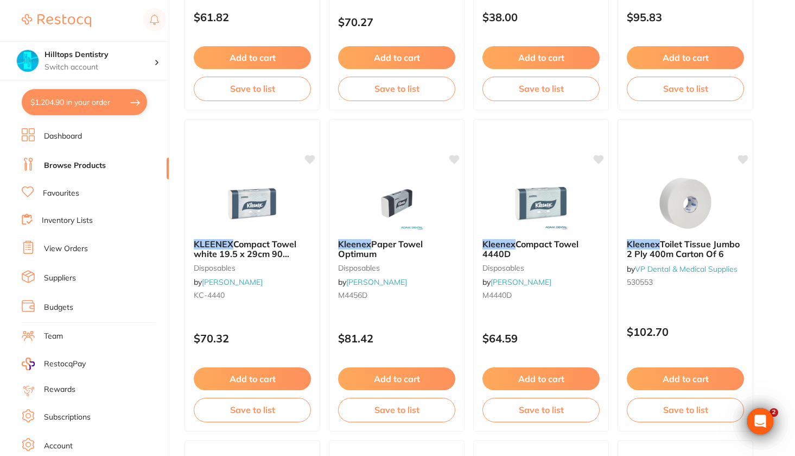
scroll to position [677, 0]
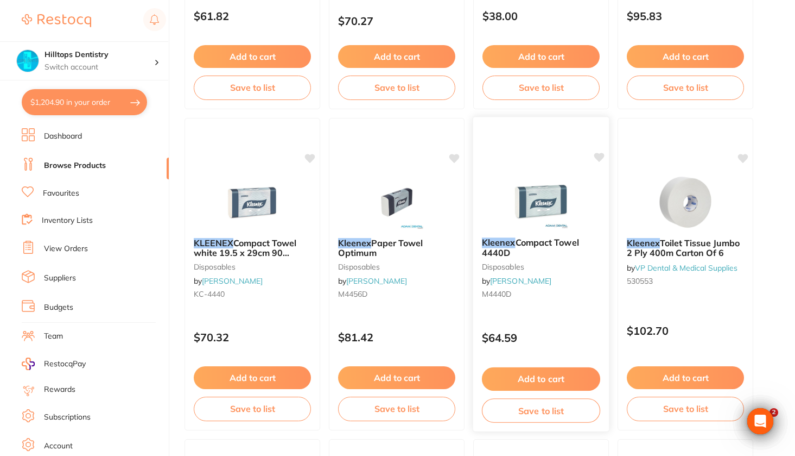
click at [597, 160] on icon at bounding box center [600, 157] width 10 height 9
click at [121, 91] on button "$1,204.90 in your order" at bounding box center [84, 102] width 125 height 26
checkbox input "true"
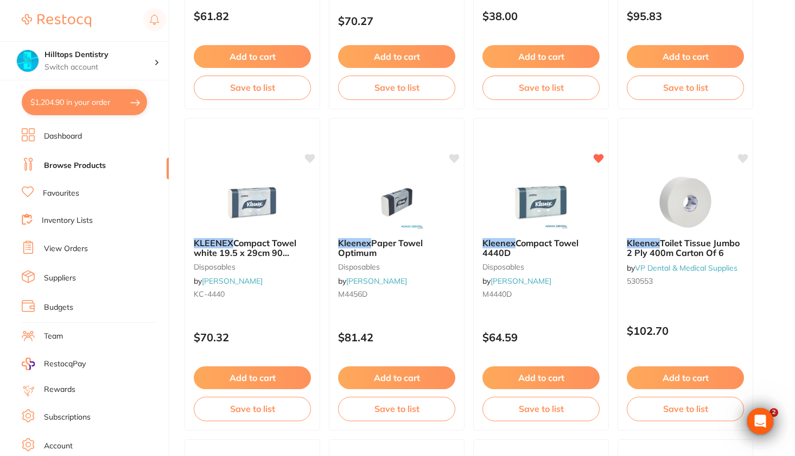
checkbox input "true"
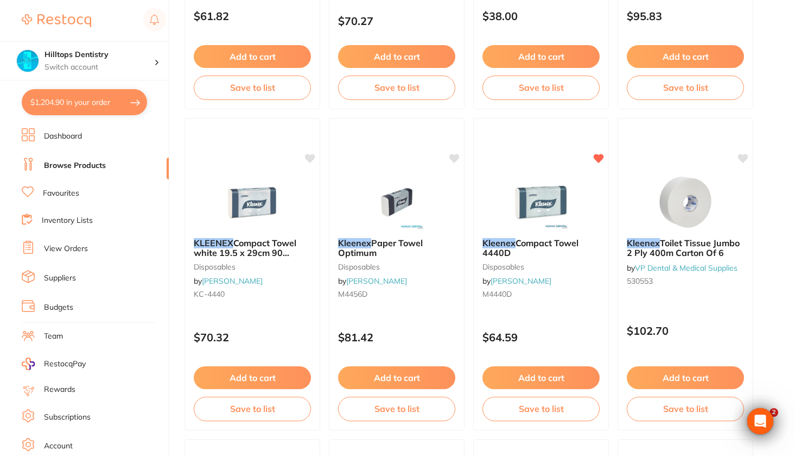
checkbox input "true"
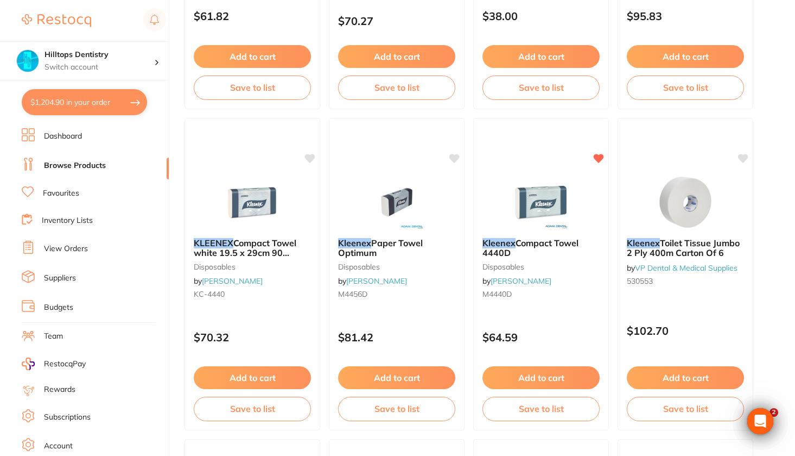
checkbox input "true"
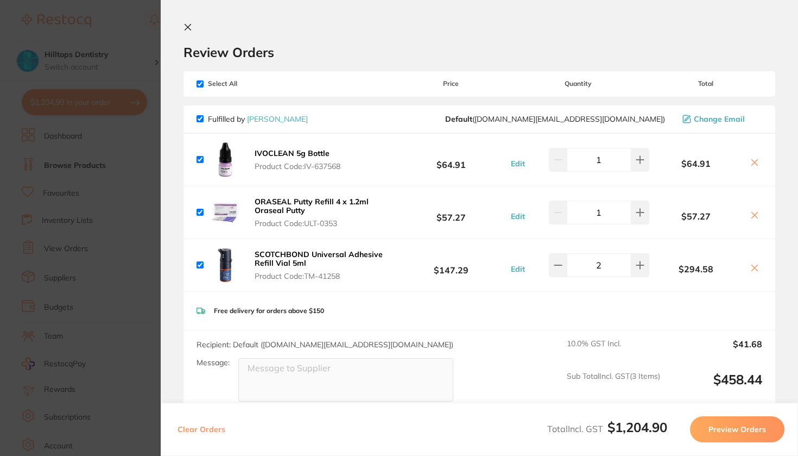
scroll to position [0, 0]
click at [108, 14] on section "Update RRP Set your pre negotiated price for this item. Item Agreed RRP (excl. …" at bounding box center [399, 228] width 798 height 456
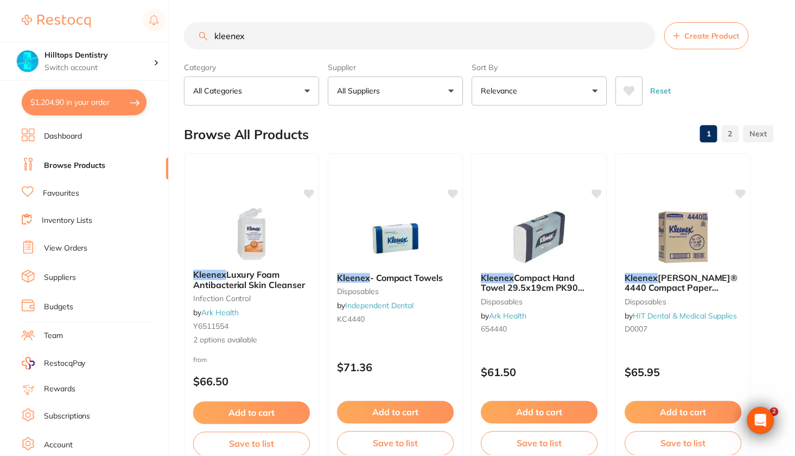
scroll to position [677, 0]
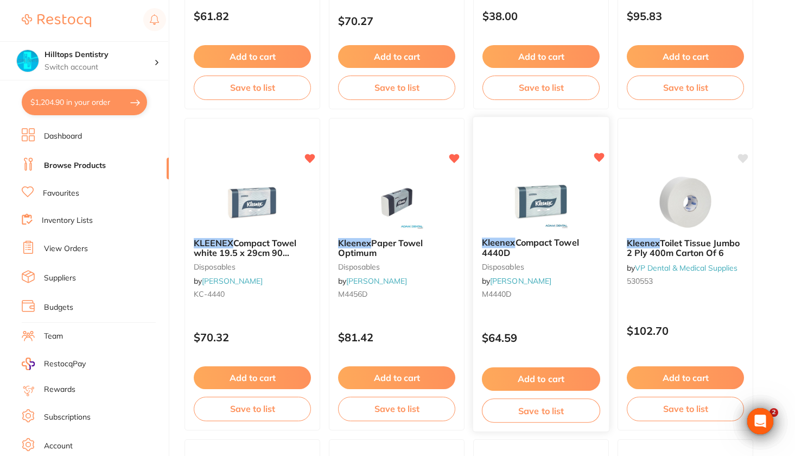
click at [527, 385] on button "Add to cart" at bounding box center [541, 378] width 118 height 23
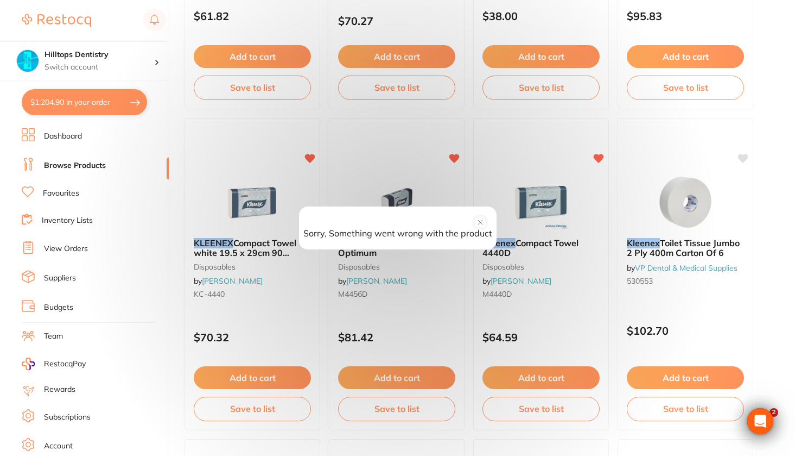
scroll to position [0, 0]
click at [478, 222] on circle at bounding box center [480, 222] width 12 height 12
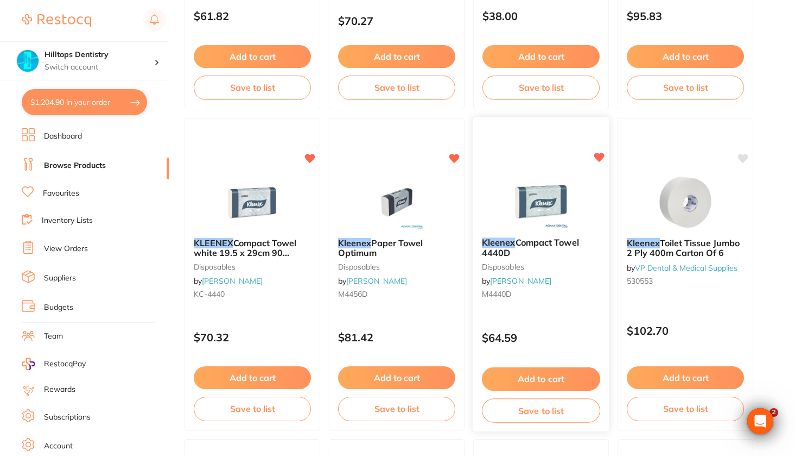
click at [548, 385] on button "Add to cart" at bounding box center [541, 378] width 118 height 23
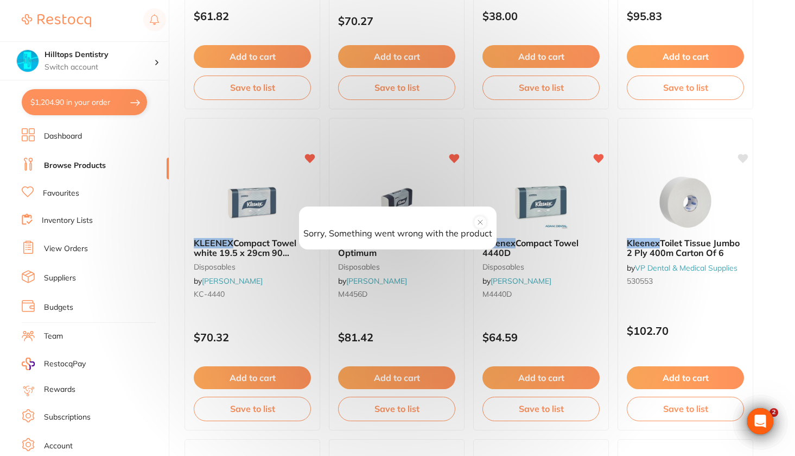
click at [480, 225] on circle at bounding box center [480, 222] width 12 height 12
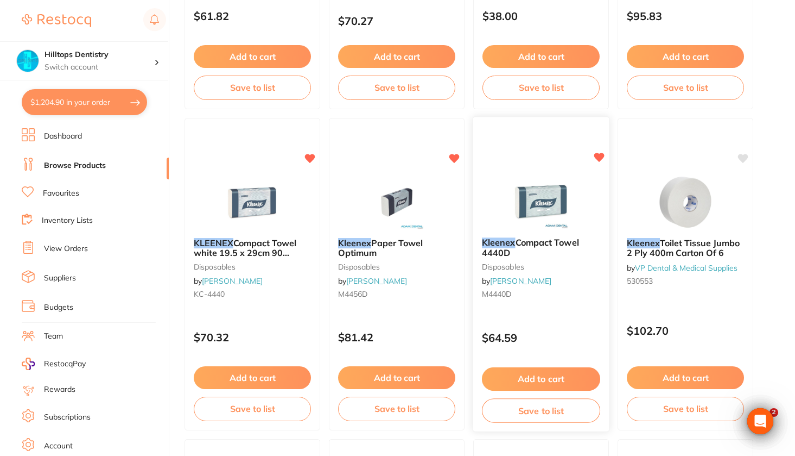
click at [565, 206] on img at bounding box center [540, 201] width 71 height 55
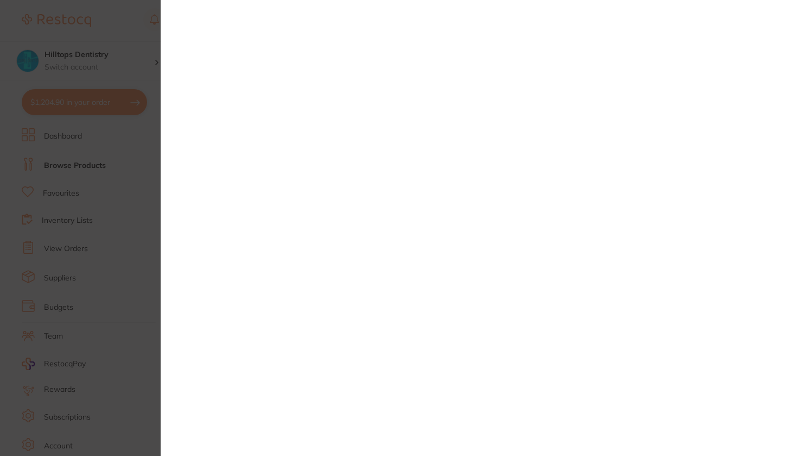
click at [126, 24] on section at bounding box center [397, 228] width 795 height 456
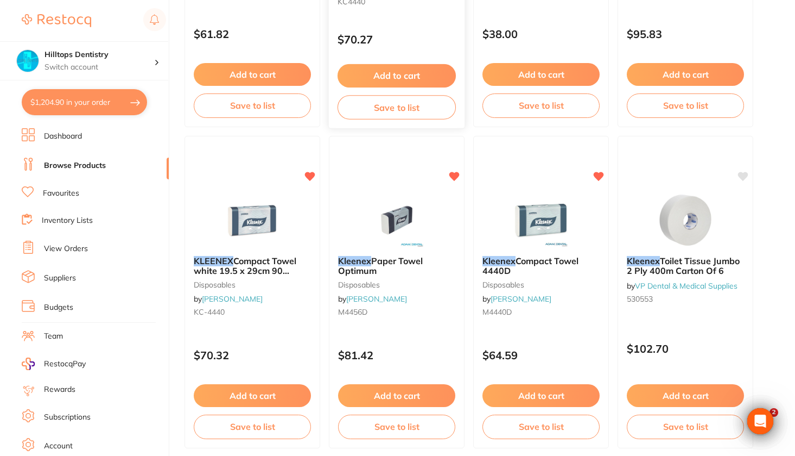
scroll to position [660, 0]
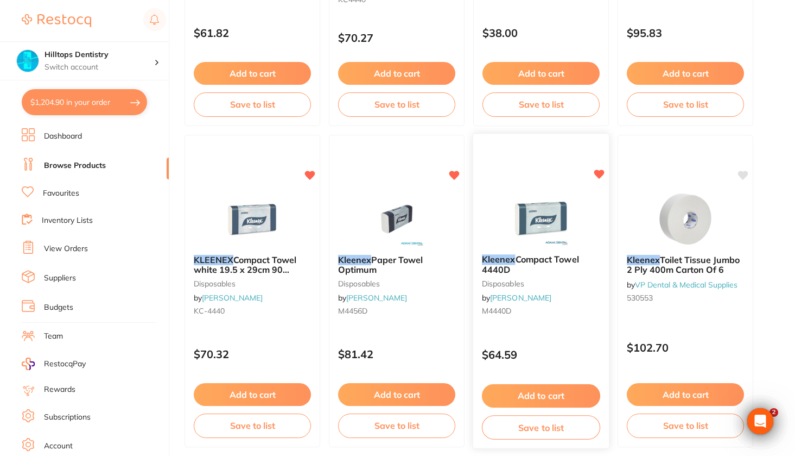
click at [524, 400] on button "Add to cart" at bounding box center [541, 395] width 118 height 23
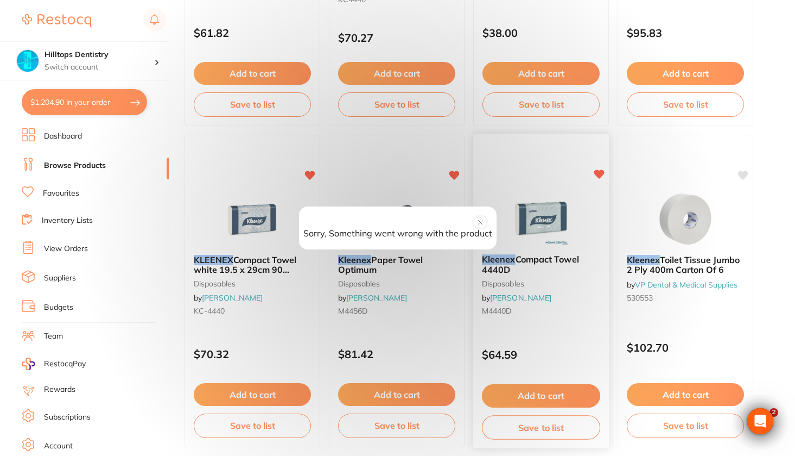
scroll to position [0, 0]
click at [483, 226] on circle at bounding box center [480, 222] width 12 height 12
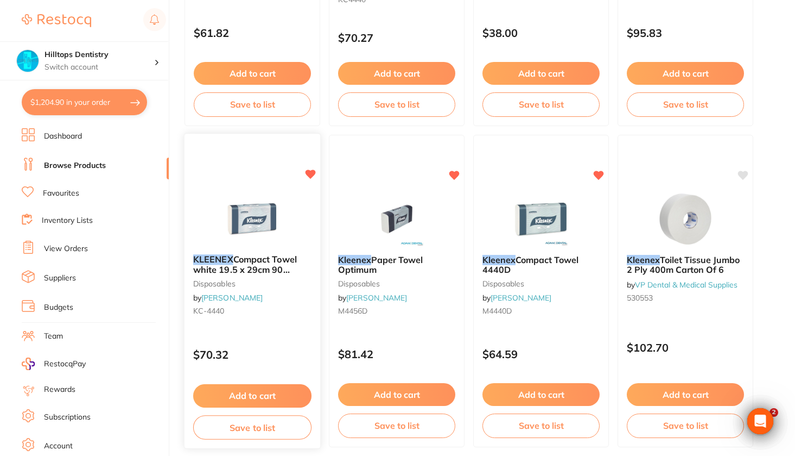
click at [230, 393] on button "Add to cart" at bounding box center [252, 395] width 118 height 23
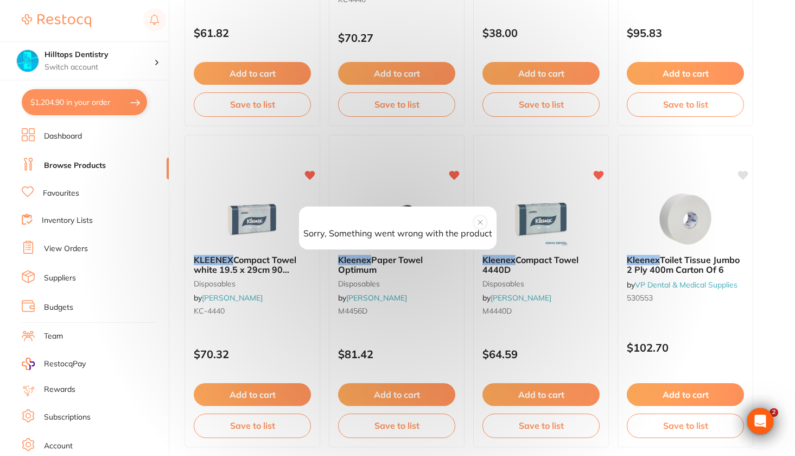
click at [477, 225] on circle at bounding box center [480, 222] width 12 height 12
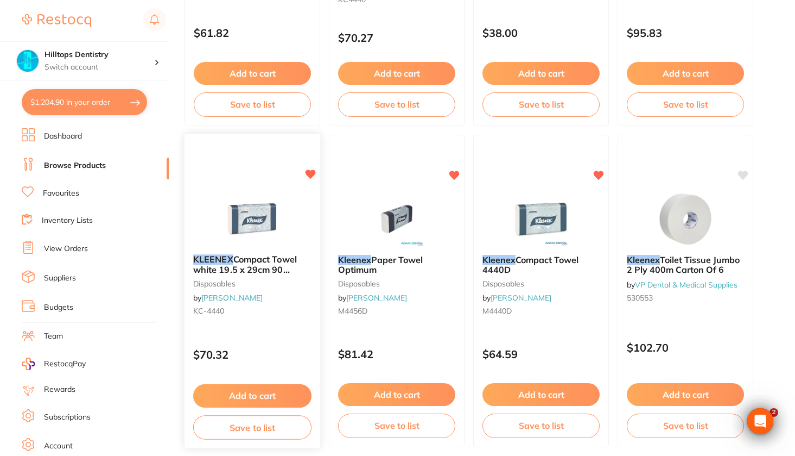
click at [253, 219] on img at bounding box center [252, 218] width 71 height 55
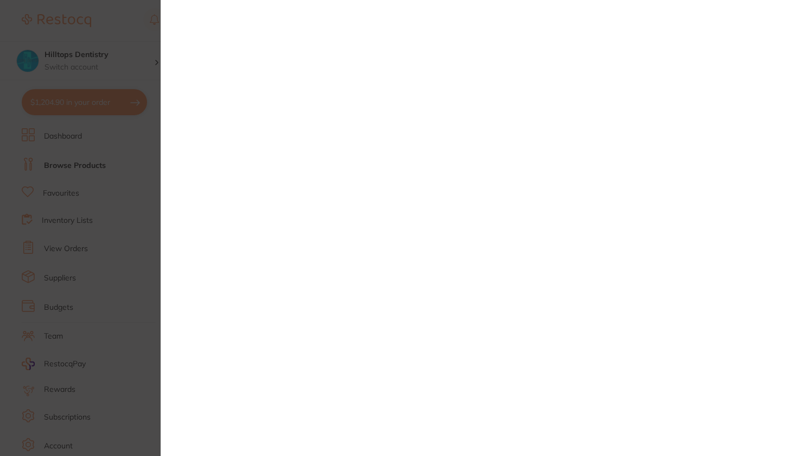
click at [135, 54] on section at bounding box center [397, 228] width 795 height 456
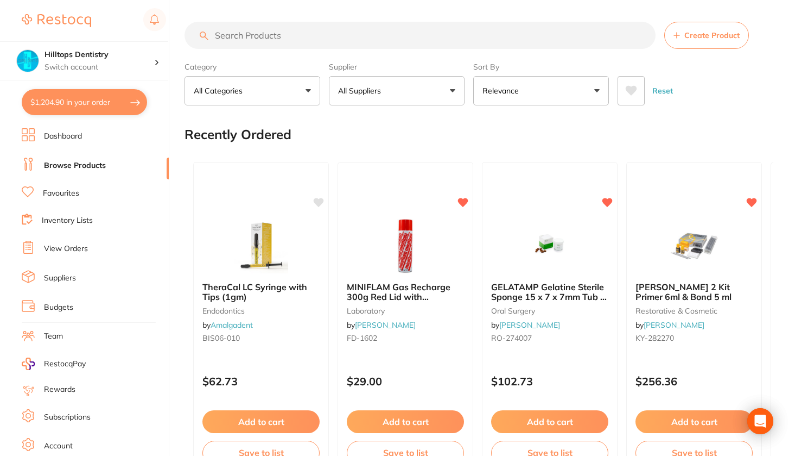
click at [397, 36] on input "search" at bounding box center [420, 35] width 471 height 27
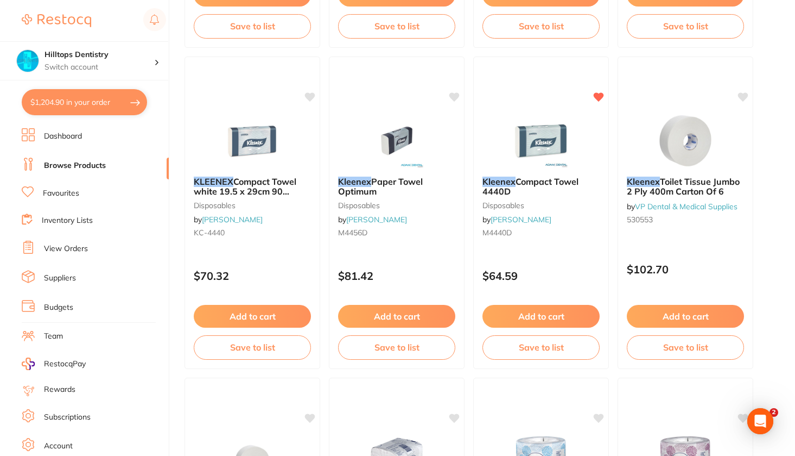
scroll to position [739, 0]
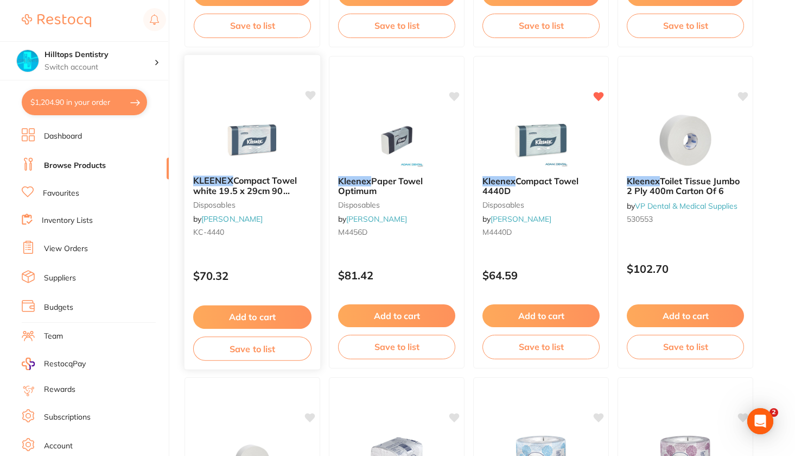
type input "kleenex"
click at [279, 319] on button "Add to cart" at bounding box center [252, 316] width 118 height 23
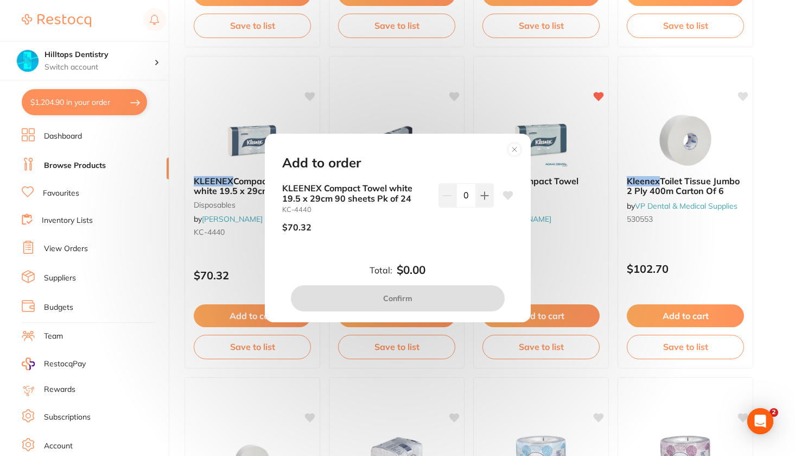
scroll to position [0, 0]
click at [480, 199] on icon at bounding box center [484, 195] width 9 height 9
type input "1"
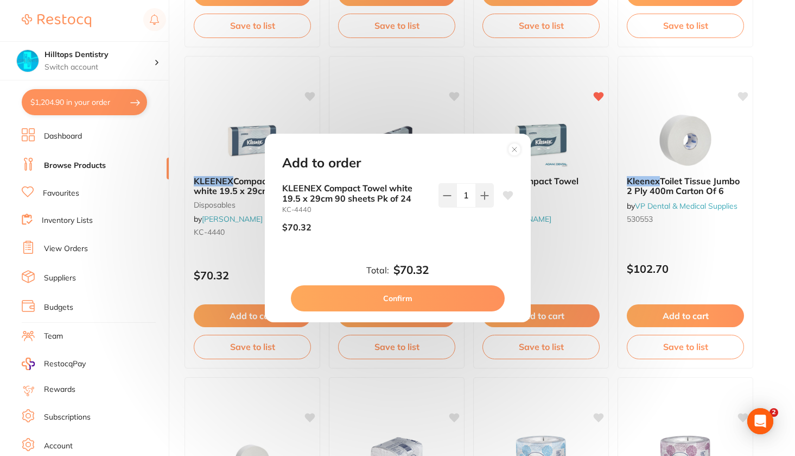
click at [409, 293] on button "Confirm" at bounding box center [398, 298] width 214 height 26
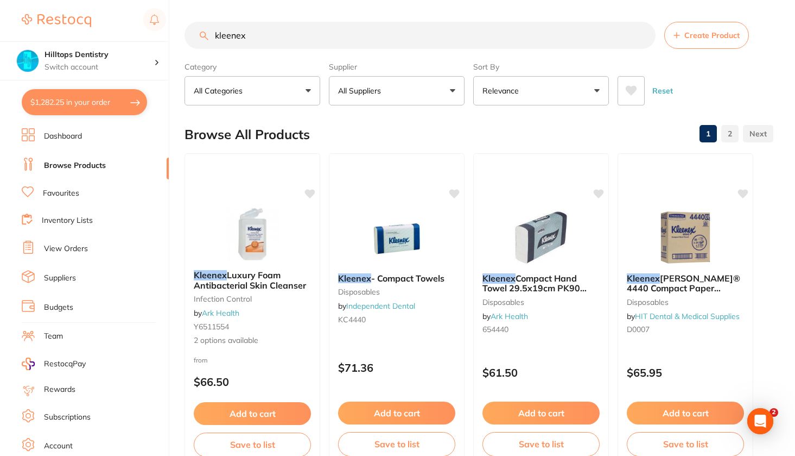
click at [278, 40] on input "kleenex" at bounding box center [420, 35] width 471 height 27
type input "k"
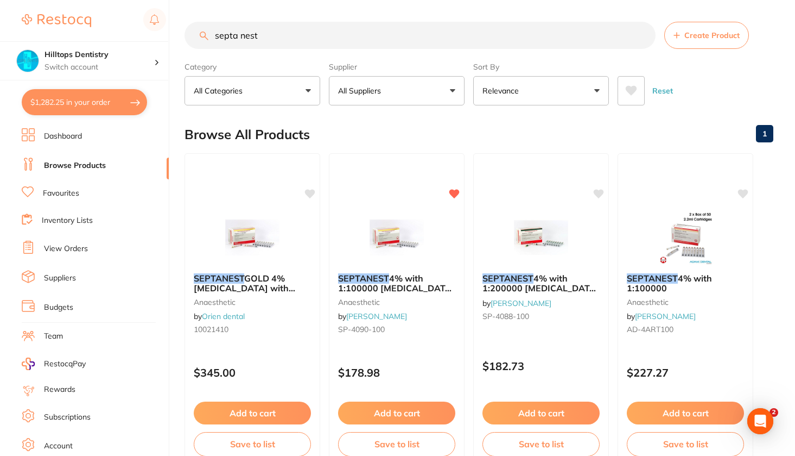
type input "septa nest"
drag, startPoint x: 278, startPoint y: 40, endPoint x: 423, endPoint y: 414, distance: 401.7
click at [423, 414] on button "Add to cart" at bounding box center [397, 413] width 118 height 23
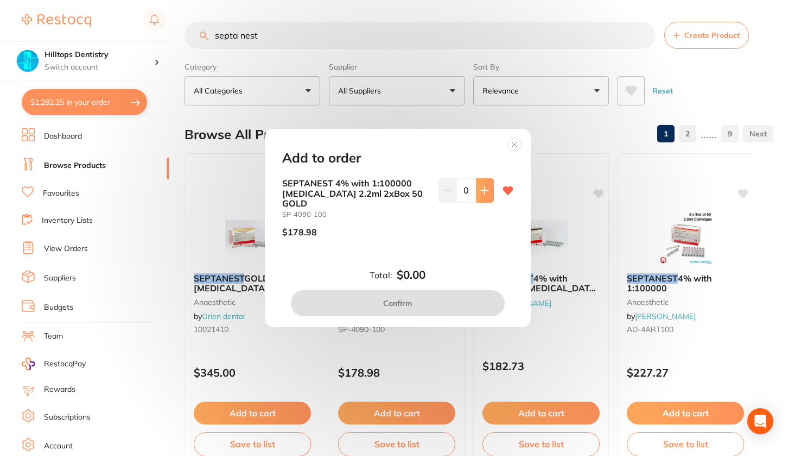
click at [485, 194] on icon at bounding box center [484, 190] width 9 height 9
type input "1"
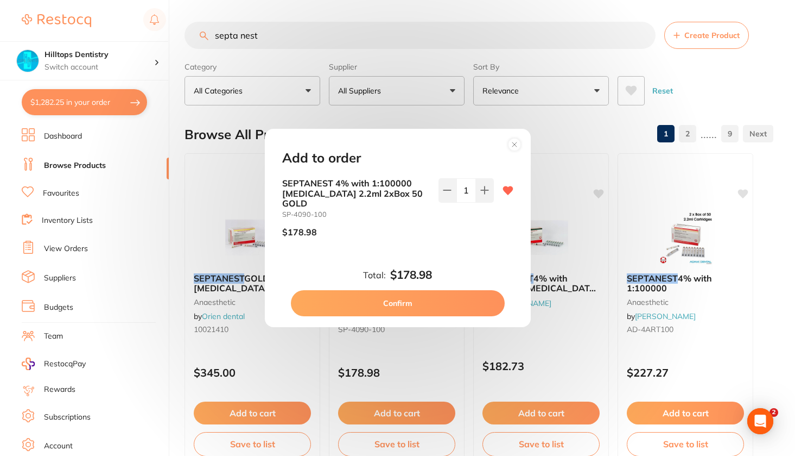
click at [417, 293] on button "Confirm" at bounding box center [398, 303] width 214 height 26
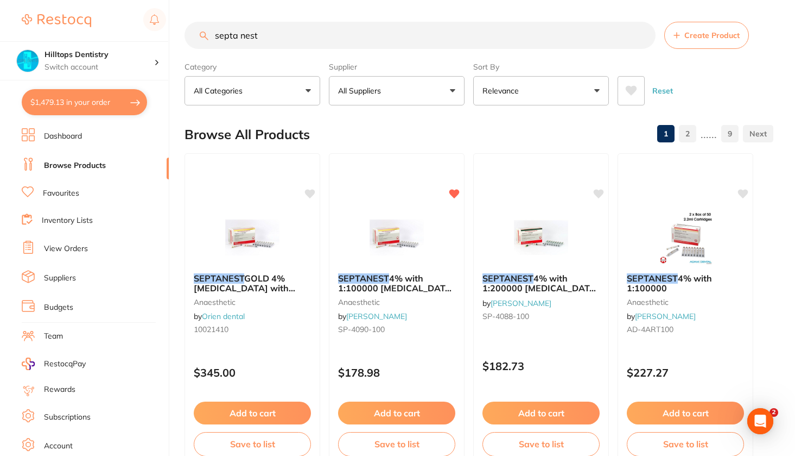
click at [273, 33] on input "septa nest" at bounding box center [420, 35] width 471 height 27
type input "s"
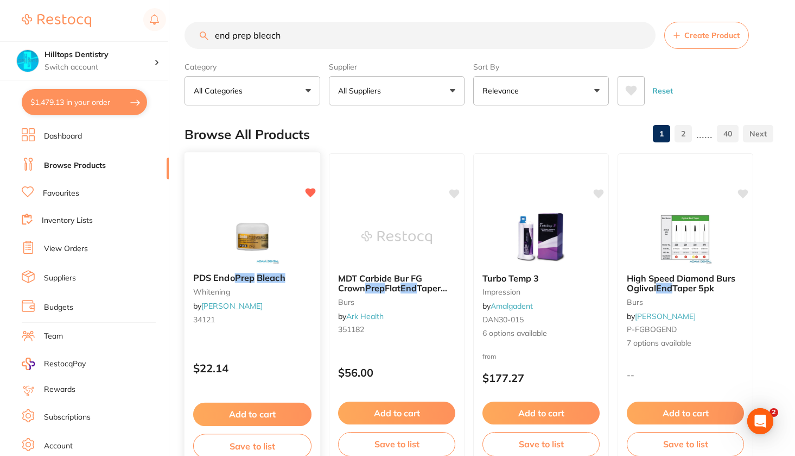
type input "end prep bleach"
click at [255, 413] on button "Add to cart" at bounding box center [252, 413] width 118 height 23
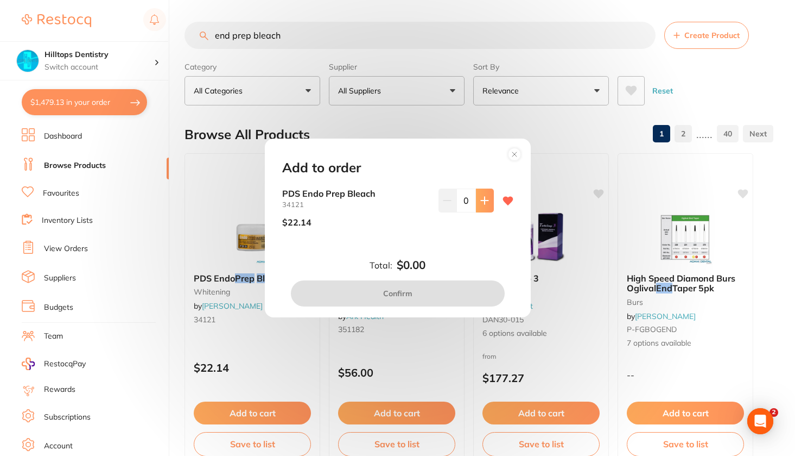
click at [481, 204] on icon at bounding box center [484, 200] width 9 height 9
type input "1"
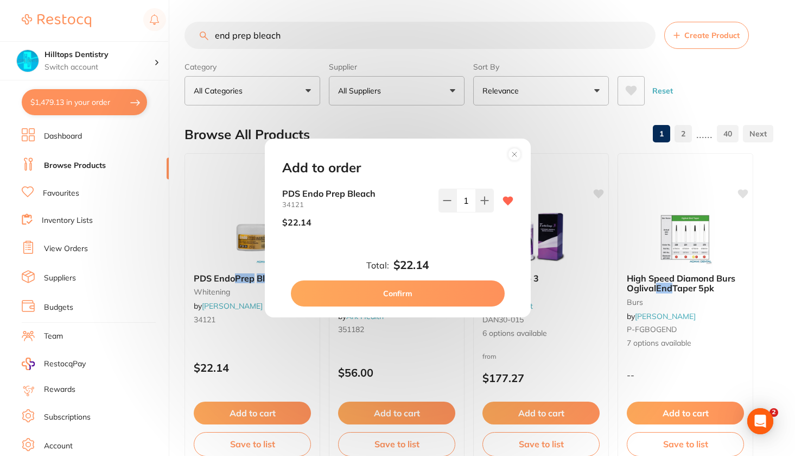
click at [426, 292] on button "Confirm" at bounding box center [398, 293] width 214 height 26
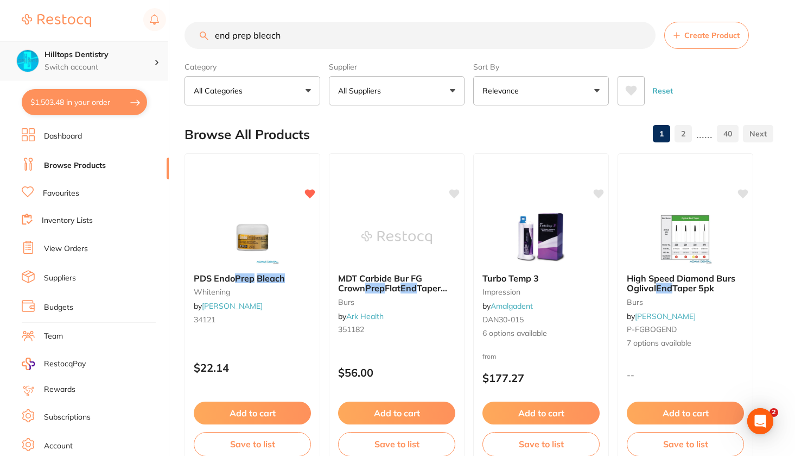
drag, startPoint x: 295, startPoint y: 40, endPoint x: 72, endPoint y: 78, distance: 226.3
click at [72, 78] on div "$1,503.48 Hilltops Dentistry Switch account Elevate Dental Young Hilltops Denti…" at bounding box center [397, 228] width 795 height 456
type input "e"
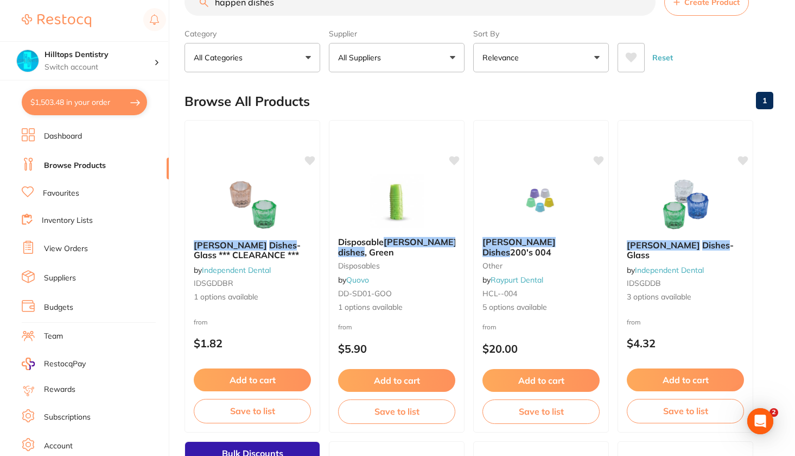
scroll to position [34, 0]
type input "happen dishes"
click at [384, 58] on p "All Suppliers" at bounding box center [361, 57] width 47 height 11
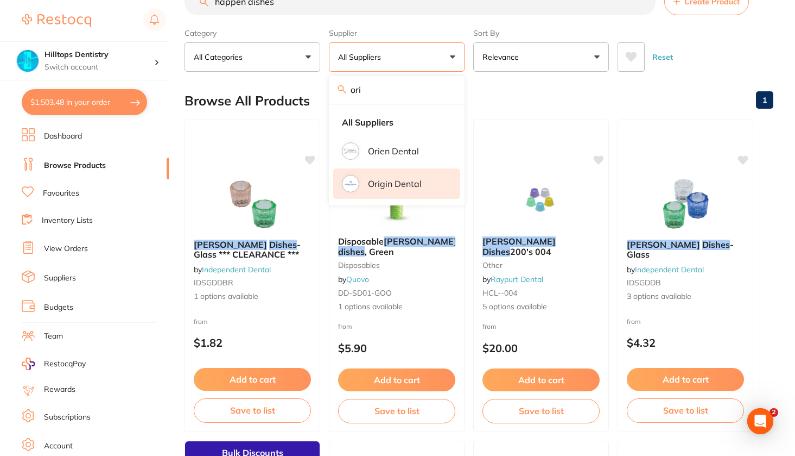
type input "ori"
click at [363, 189] on li "Origin Dental" at bounding box center [396, 183] width 127 height 30
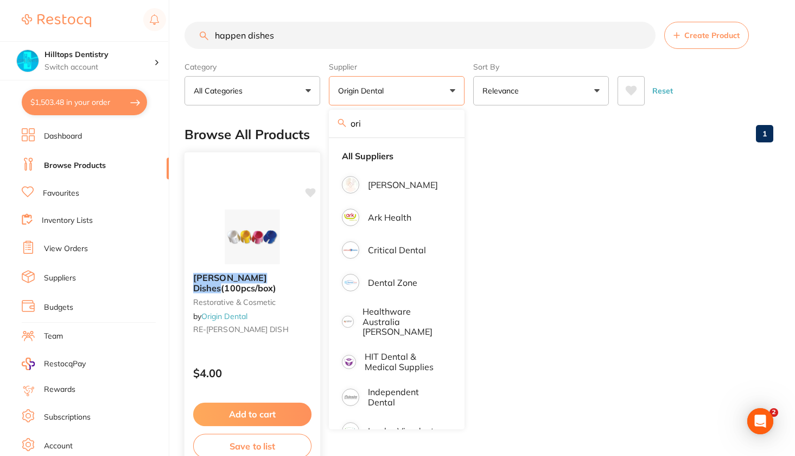
scroll to position [0, 0]
click at [255, 419] on button "Add to cart" at bounding box center [252, 413] width 118 height 23
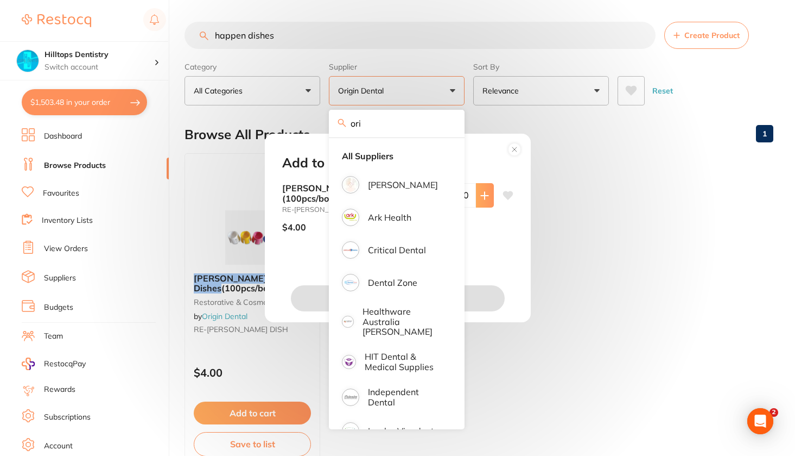
click at [486, 200] on button at bounding box center [485, 195] width 18 height 24
type input "4"
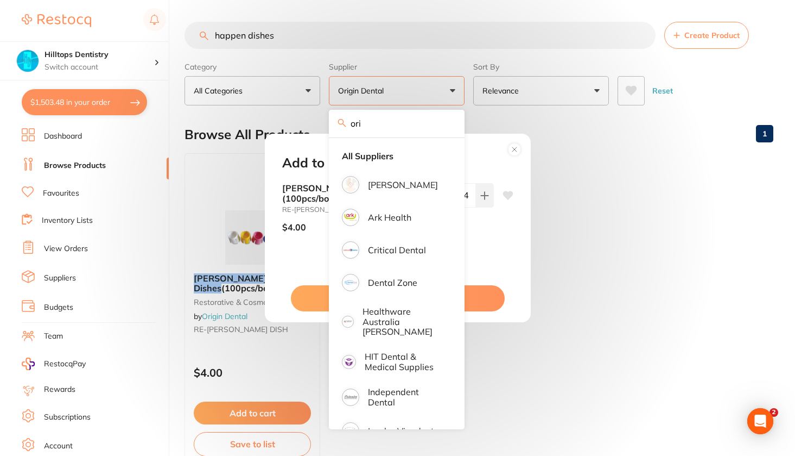
click at [504, 200] on icon at bounding box center [508, 195] width 10 height 9
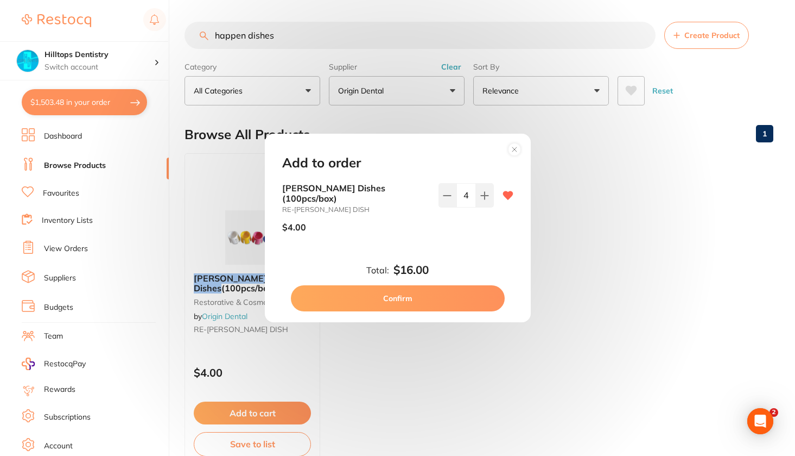
click at [418, 298] on button "Confirm" at bounding box center [398, 298] width 214 height 26
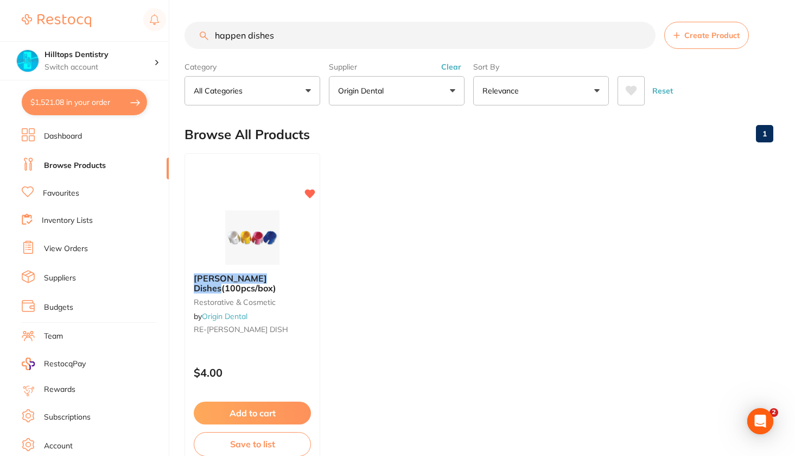
drag, startPoint x: 284, startPoint y: 33, endPoint x: 203, endPoint y: 33, distance: 81.4
click at [203, 33] on div "happen dishes Create Product" at bounding box center [479, 35] width 589 height 27
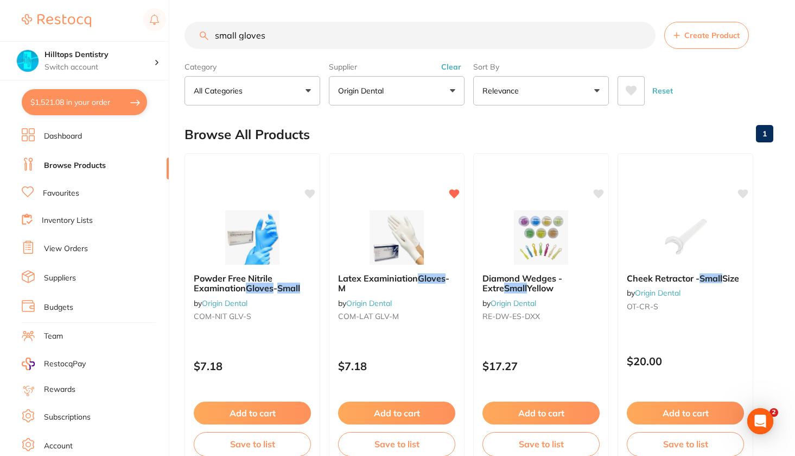
type input "small gloves"
click at [422, 99] on button "Origin Dental" at bounding box center [397, 90] width 136 height 29
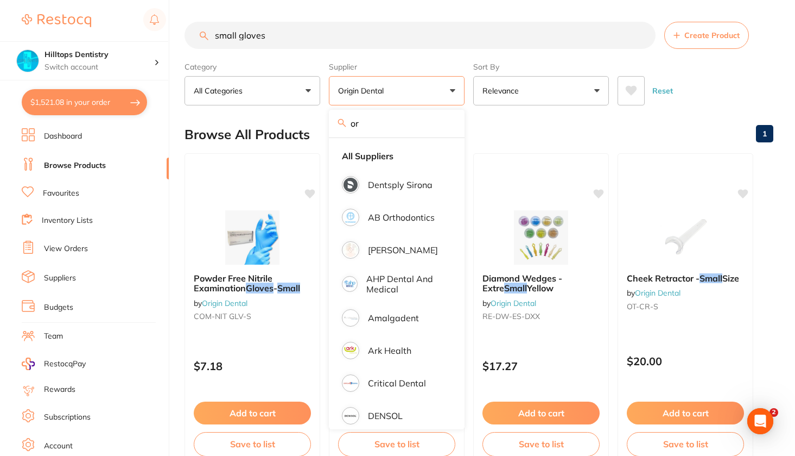
type input "o"
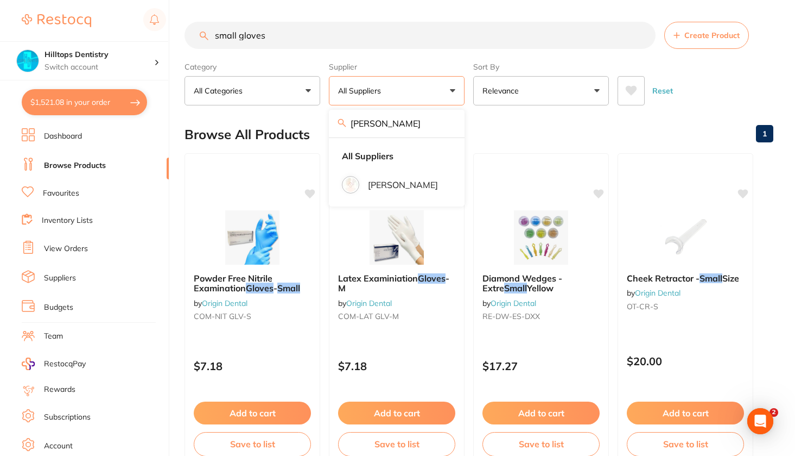
type input "Adam"
drag, startPoint x: 422, startPoint y: 99, endPoint x: 415, endPoint y: 194, distance: 95.3
click at [415, 194] on li "[PERSON_NAME]" at bounding box center [396, 184] width 127 height 30
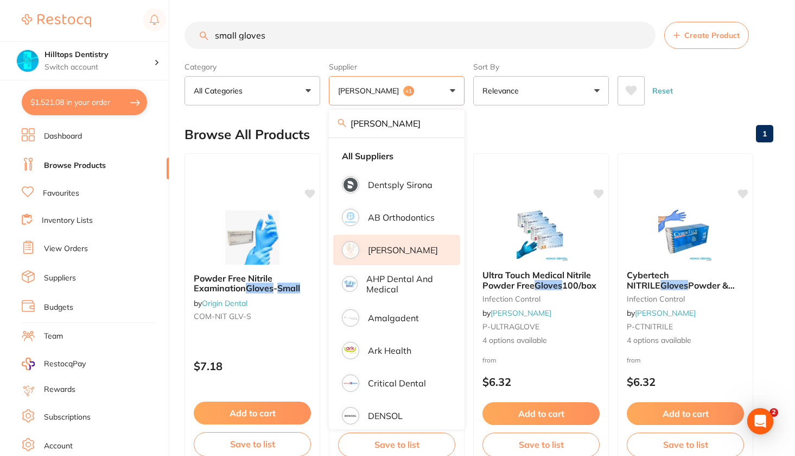
click at [521, 137] on div "Browse All Products 1" at bounding box center [479, 134] width 589 height 36
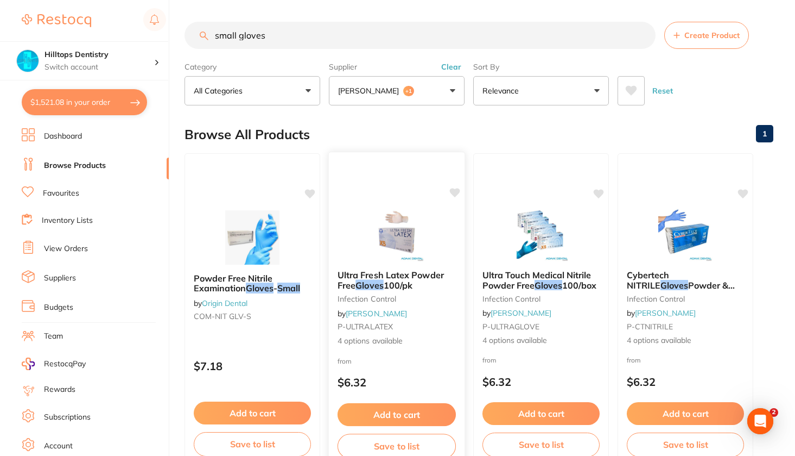
click at [404, 240] on img at bounding box center [396, 233] width 71 height 55
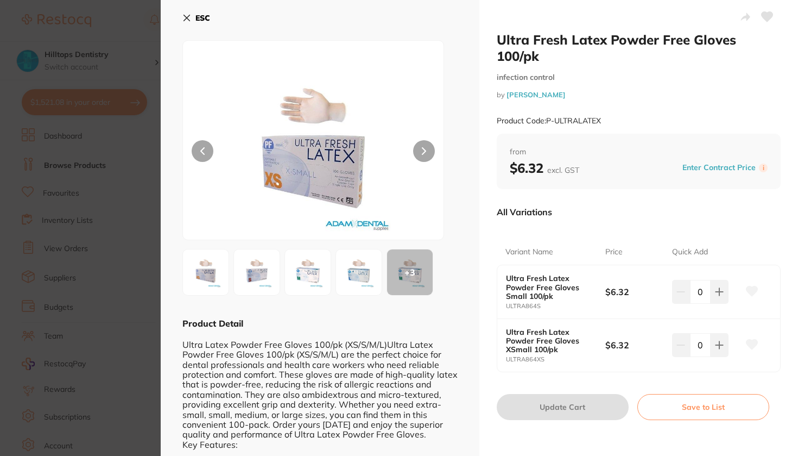
click at [696, 290] on input "0" at bounding box center [700, 292] width 21 height 24
type input "60"
click at [605, 385] on div "Ultra Fresh Latex Powder Free Gloves 100/pk infection control by Adam Dental Pr…" at bounding box center [638, 258] width 319 height 517
click at [586, 397] on button "Update Cart" at bounding box center [563, 407] width 132 height 26
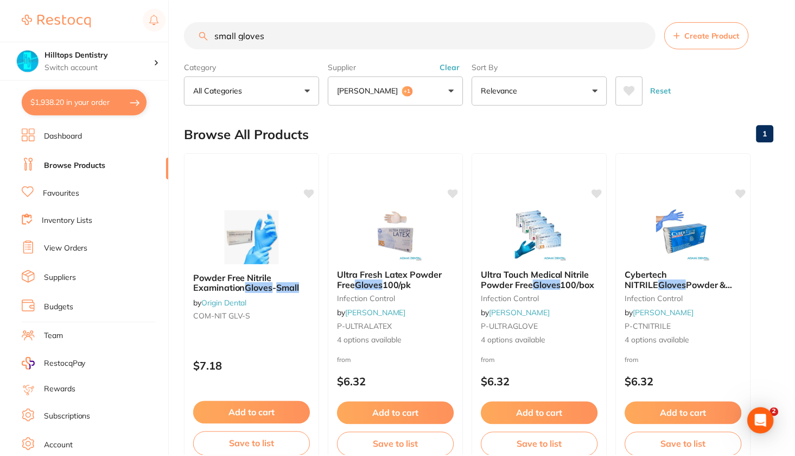
scroll to position [3, 0]
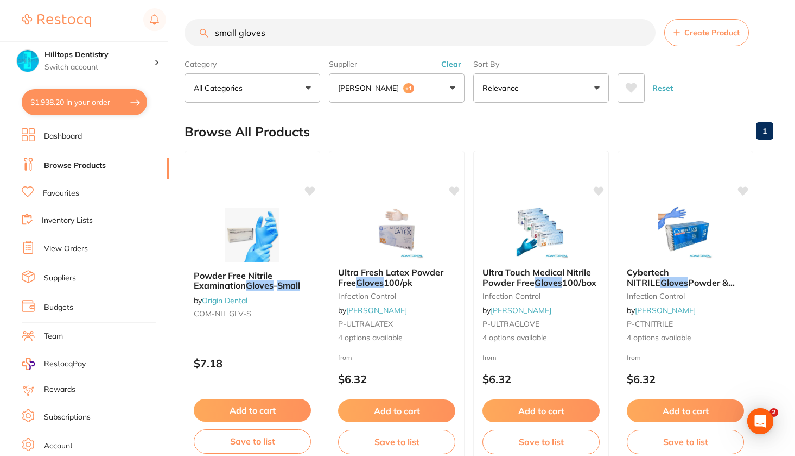
drag, startPoint x: 271, startPoint y: 31, endPoint x: 103, endPoint y: 37, distance: 167.9
click at [103, 37] on div "$1,938.20 Hilltops Dentistry Switch account Elevate Dental Young Hilltops Denti…" at bounding box center [397, 225] width 795 height 456
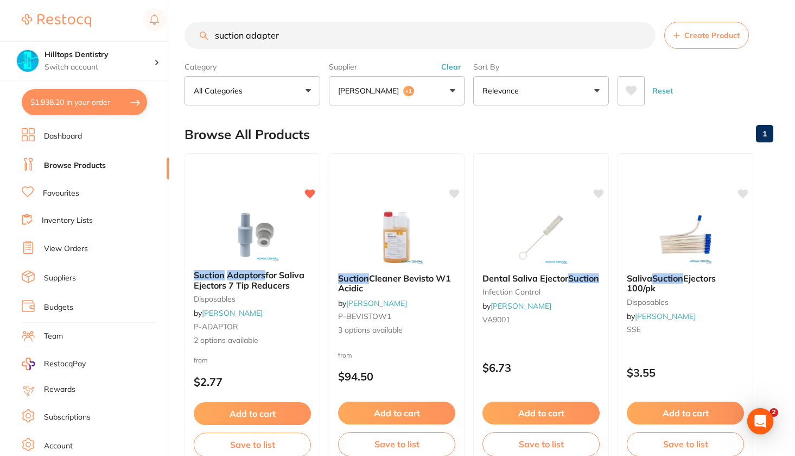
scroll to position [0, 0]
type input "suction adapter"
click at [452, 71] on button "Clear" at bounding box center [451, 67] width 27 height 10
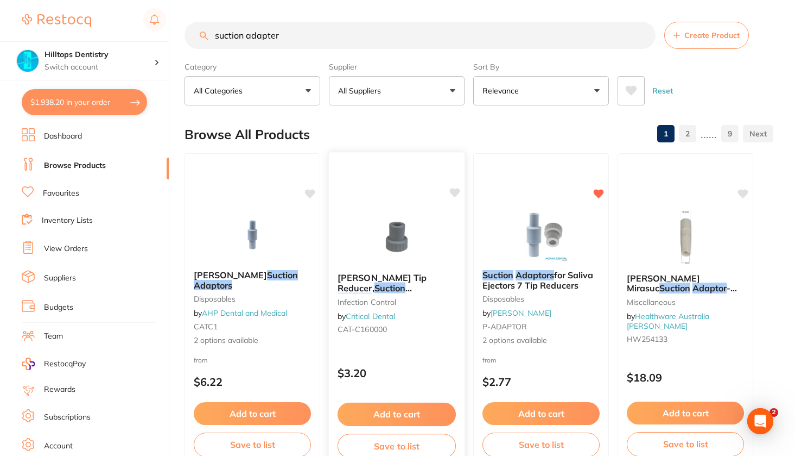
click at [399, 247] on img at bounding box center [396, 236] width 71 height 55
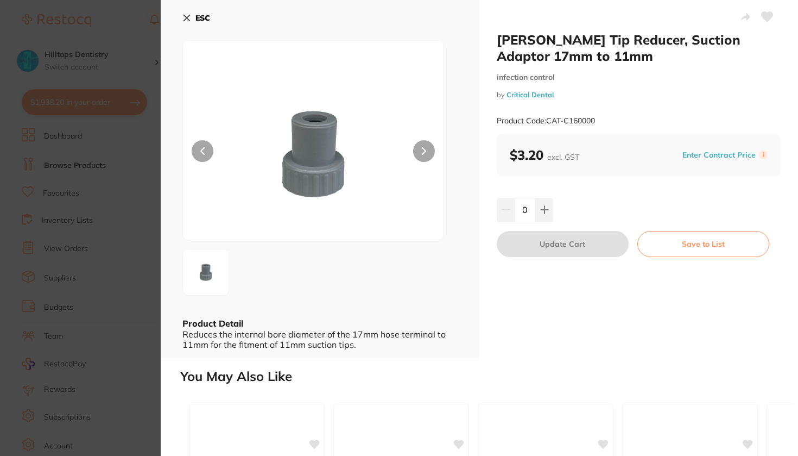
click at [120, 40] on section "Cattani Tip Reducer, Suction Adaptor 17mm to 11mm infection control by Critical…" at bounding box center [399, 228] width 798 height 456
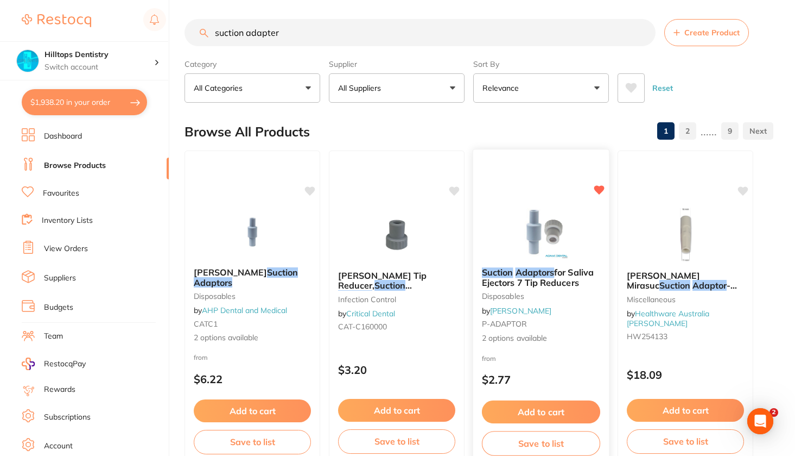
click at [552, 248] on img at bounding box center [540, 231] width 71 height 55
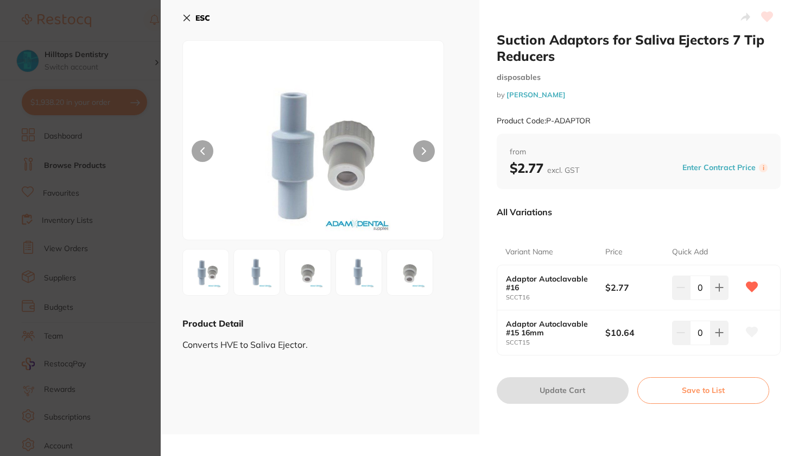
click at [128, 43] on section "Suction Adaptors for Saliva Ejectors 7 Tip Reducers disposables by Adam Dental …" at bounding box center [399, 228] width 798 height 456
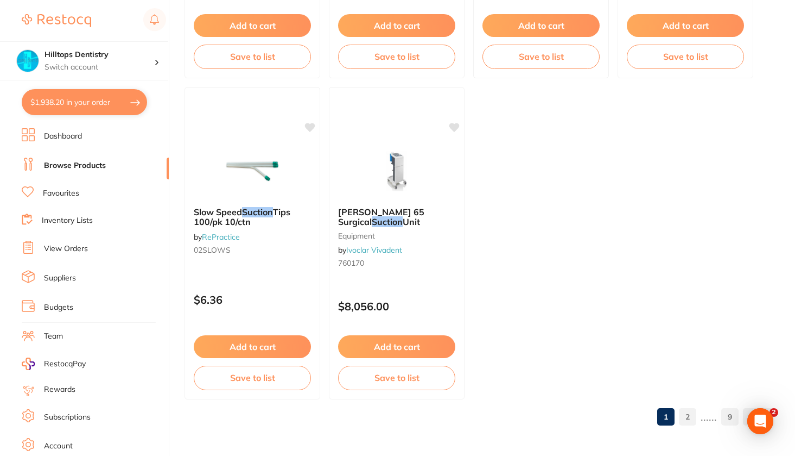
scroll to position [4239, 0]
click at [688, 423] on link "2" at bounding box center [687, 417] width 17 height 22
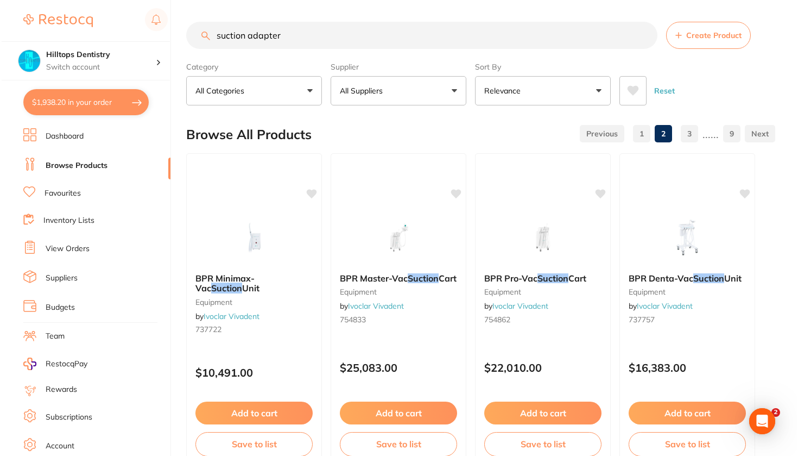
scroll to position [0, 0]
click at [286, 28] on input "suction adapter" at bounding box center [420, 35] width 471 height 27
click at [286, 42] on input "suction adapter" at bounding box center [420, 35] width 471 height 27
click at [103, 101] on button "$1,938.20 in your order" at bounding box center [84, 102] width 125 height 26
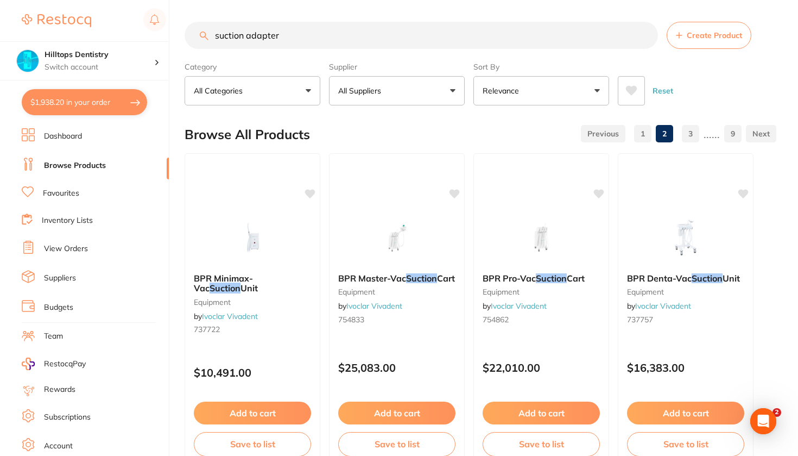
checkbox input "true"
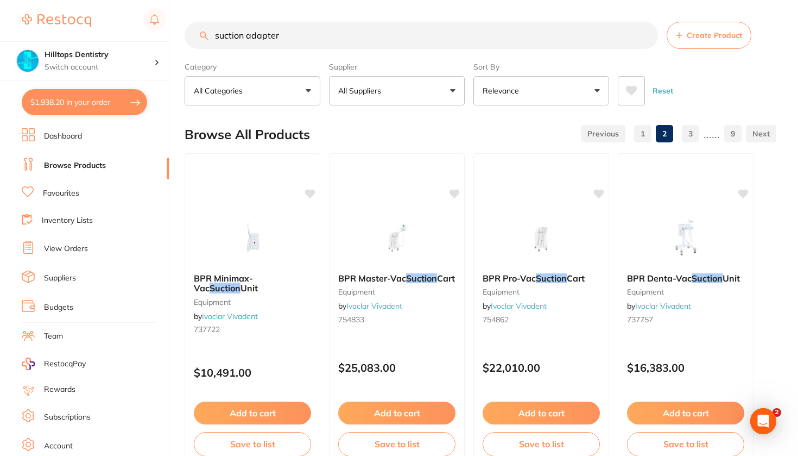
checkbox input "true"
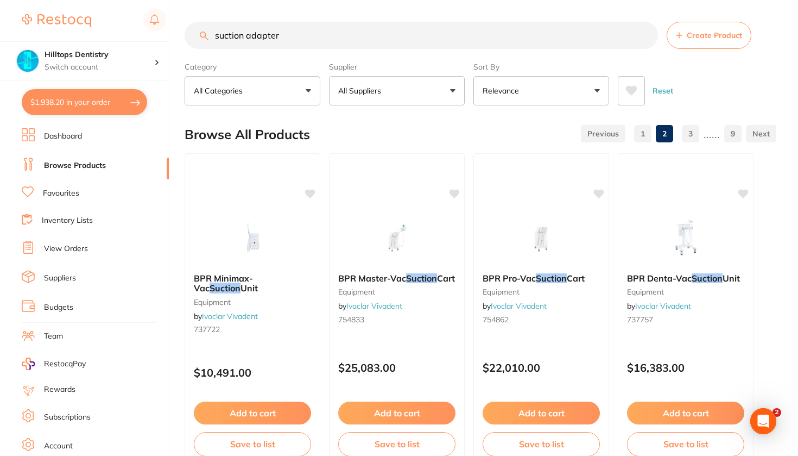
checkbox input "true"
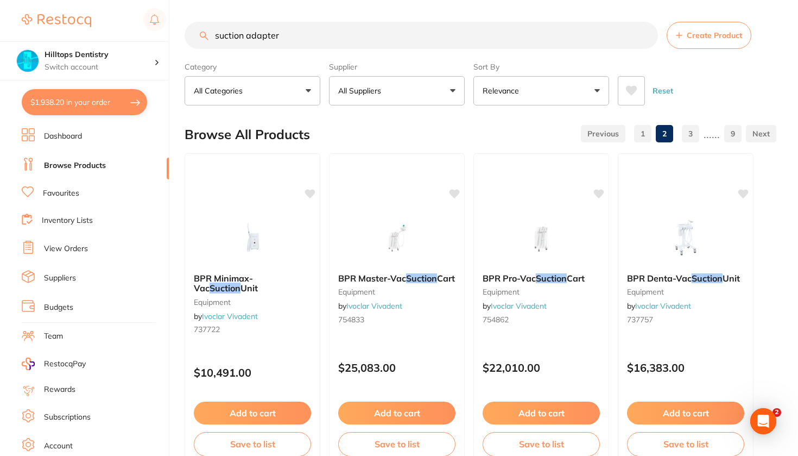
checkbox input "true"
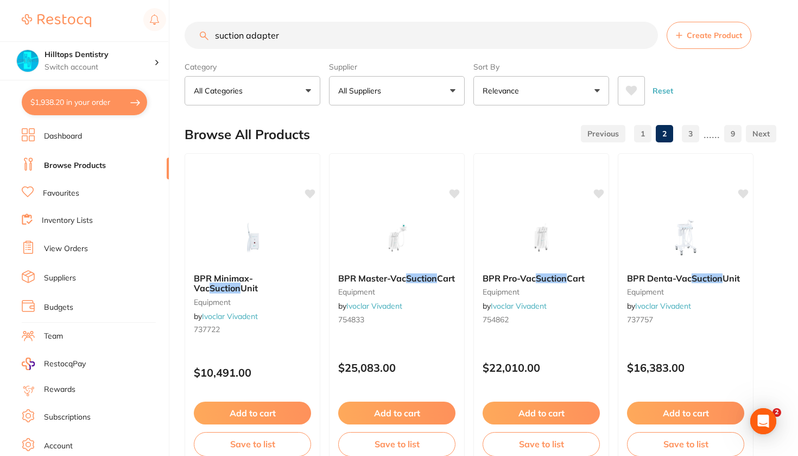
checkbox input "true"
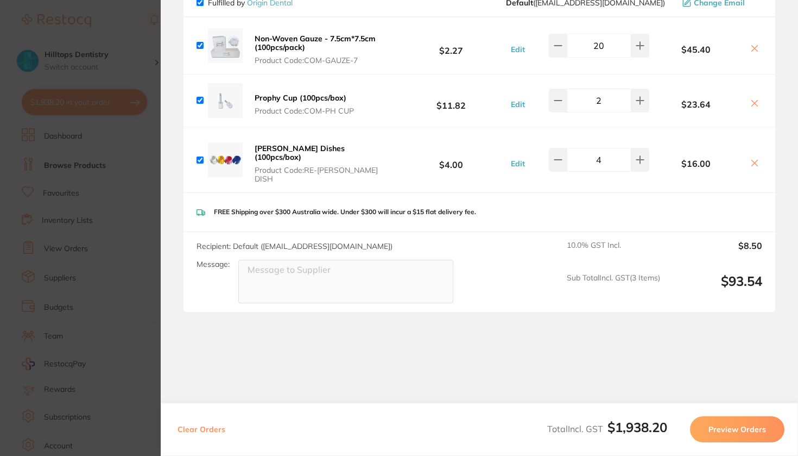
scroll to position [1283, 0]
click at [475, 338] on section "Review Orders Your orders are being processed and we will notify you once we ha…" at bounding box center [479, 228] width 637 height 456
click at [115, 20] on section "Update RRP Set your pre negotiated price for this item. Item Agreed RRP (excl. …" at bounding box center [399, 228] width 798 height 456
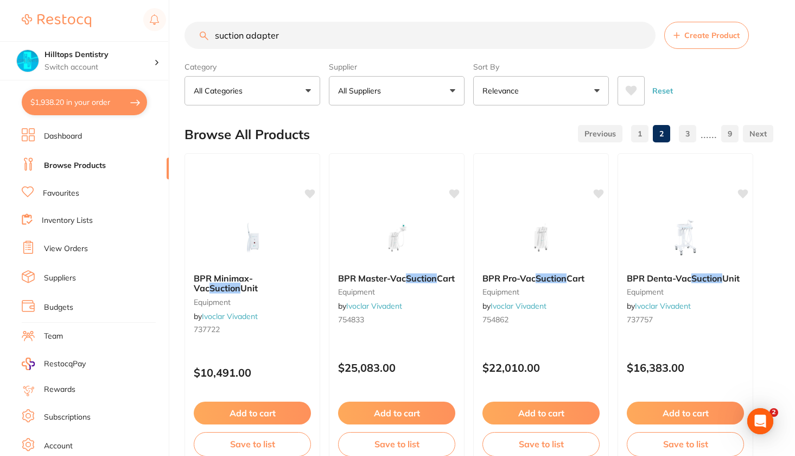
scroll to position [0, 0]
click at [317, 35] on input "suction adapter" at bounding box center [420, 35] width 471 height 27
drag, startPoint x: 317, startPoint y: 35, endPoint x: 4, endPoint y: 94, distance: 318.8
click at [4, 94] on div "$1,938.20 Hilltops Dentistry Switch account Elevate Dental Young Hilltops Denti…" at bounding box center [397, 228] width 795 height 456
type input "s"
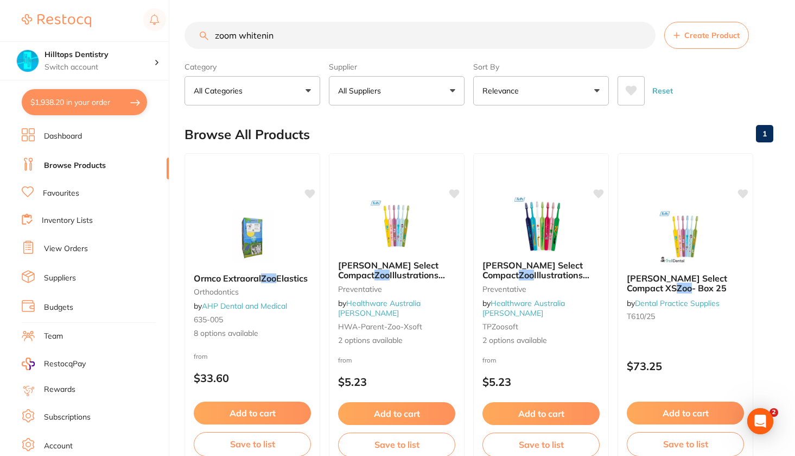
type input "zoom whitening"
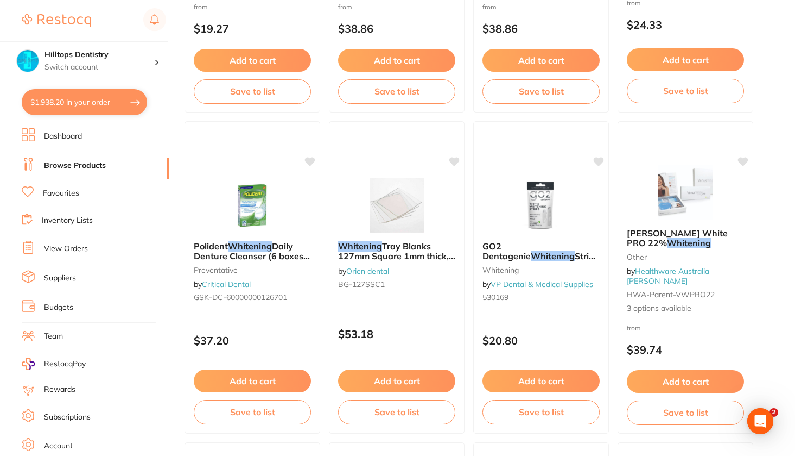
scroll to position [351, 0]
